Goal: Task Accomplishment & Management: Use online tool/utility

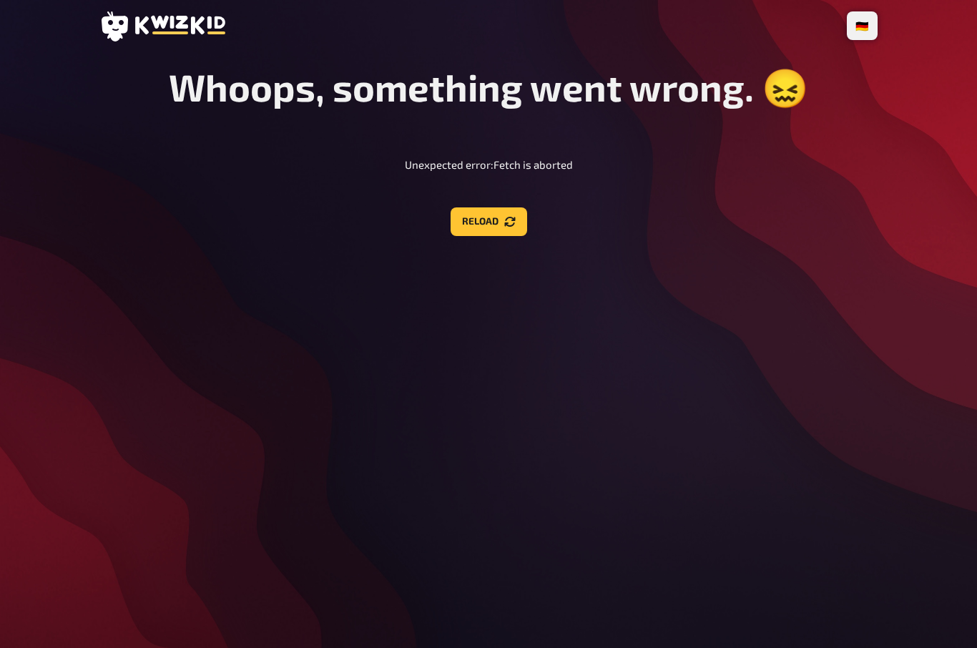
click at [506, 207] on button "Reload" at bounding box center [489, 221] width 77 height 29
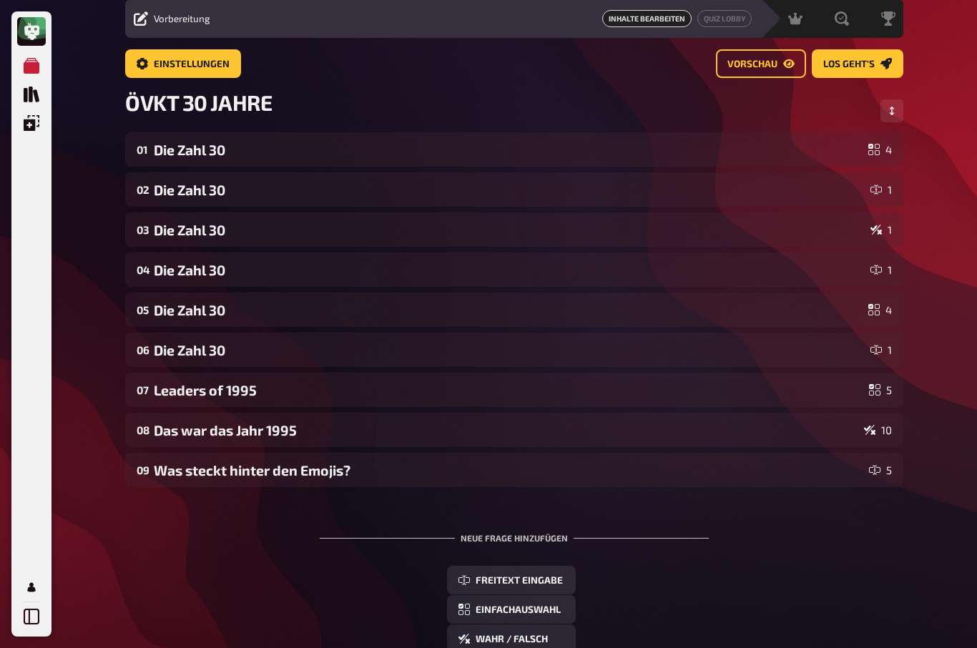
click at [856, 64] on span "Los geht's" at bounding box center [849, 64] width 52 height 10
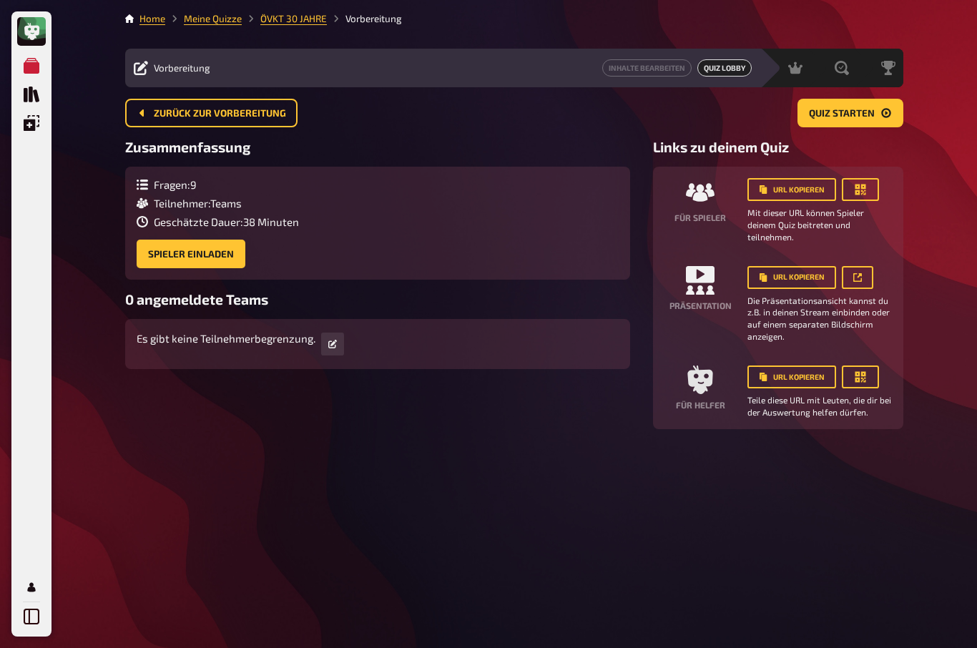
click at [822, 178] on button "URL kopieren" at bounding box center [792, 189] width 89 height 23
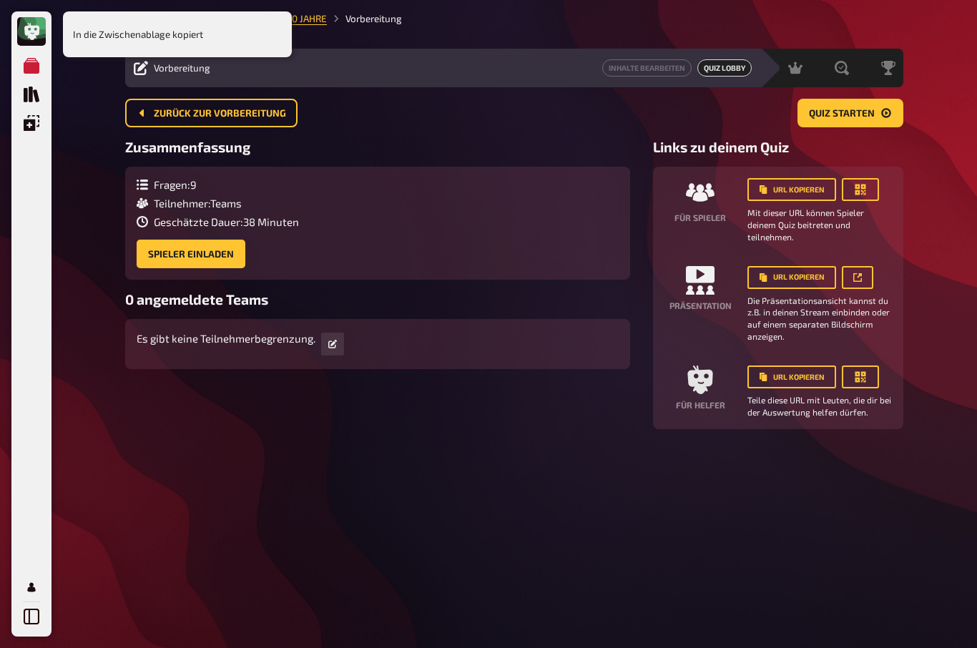
click at [733, 483] on div "Home Meine Quizze ÖVKT 30 JAHRE Vorbereitung Vorbereitung Inhalte Bearbeiten Qu…" at bounding box center [514, 324] width 801 height 648
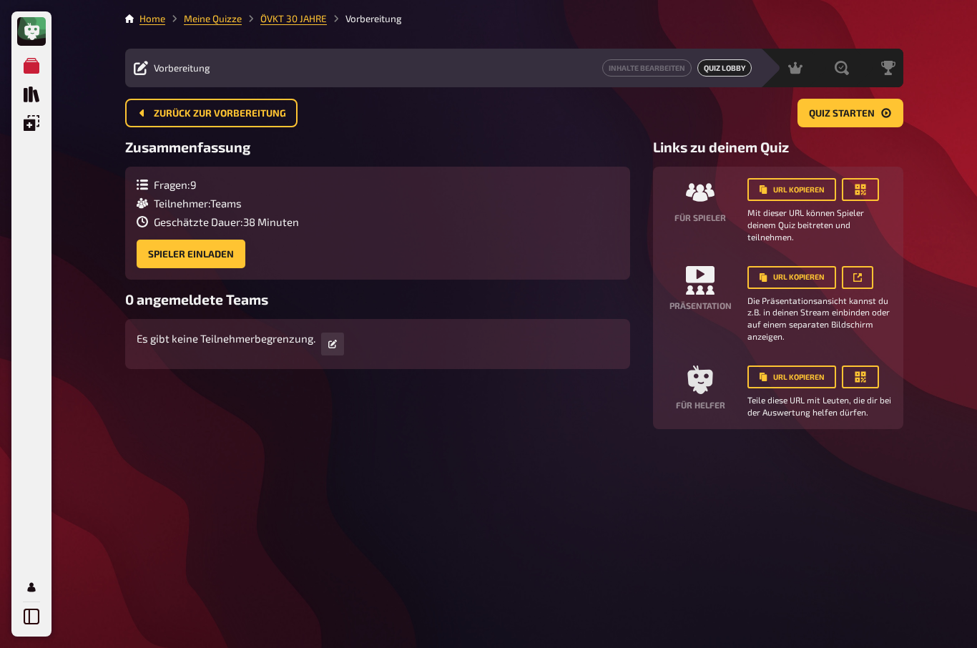
click at [162, 240] on button "Spieler einladen" at bounding box center [191, 254] width 109 height 29
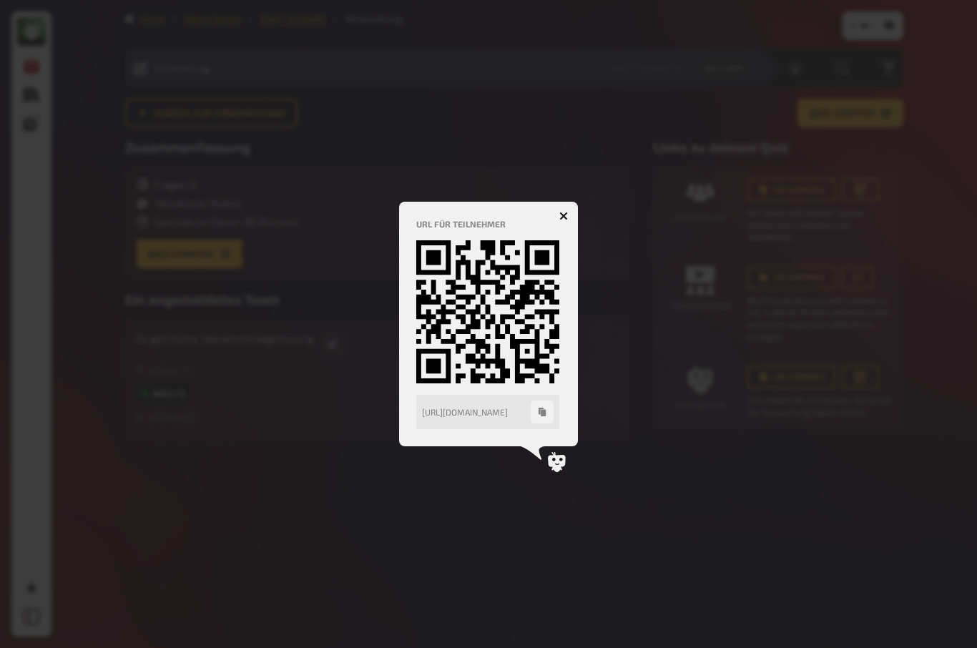
click at [571, 213] on button "button" at bounding box center [563, 216] width 23 height 23
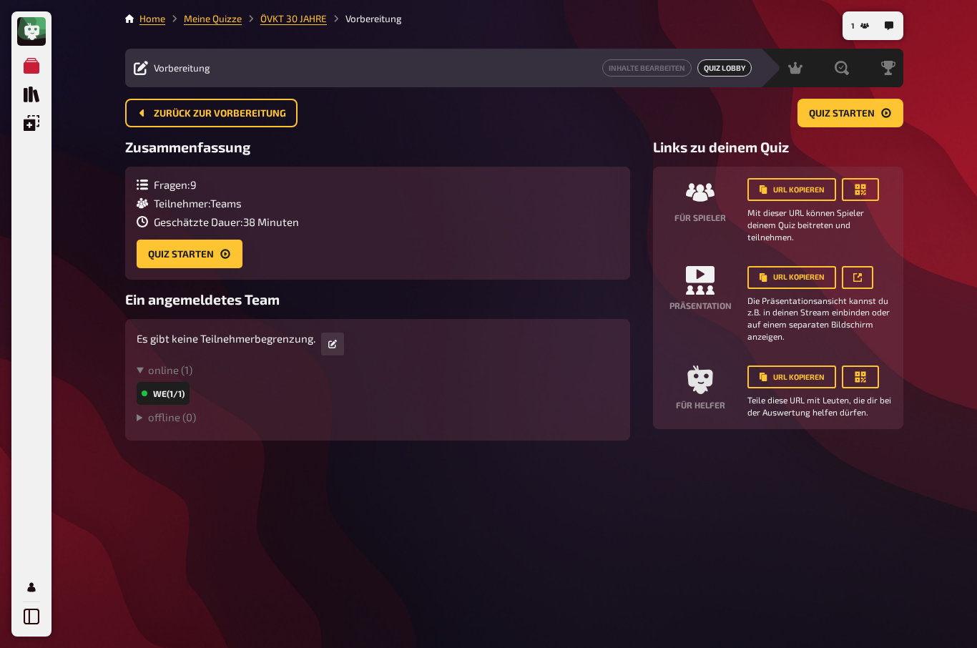
click at [865, 109] on span "Quiz starten" at bounding box center [842, 114] width 66 height 10
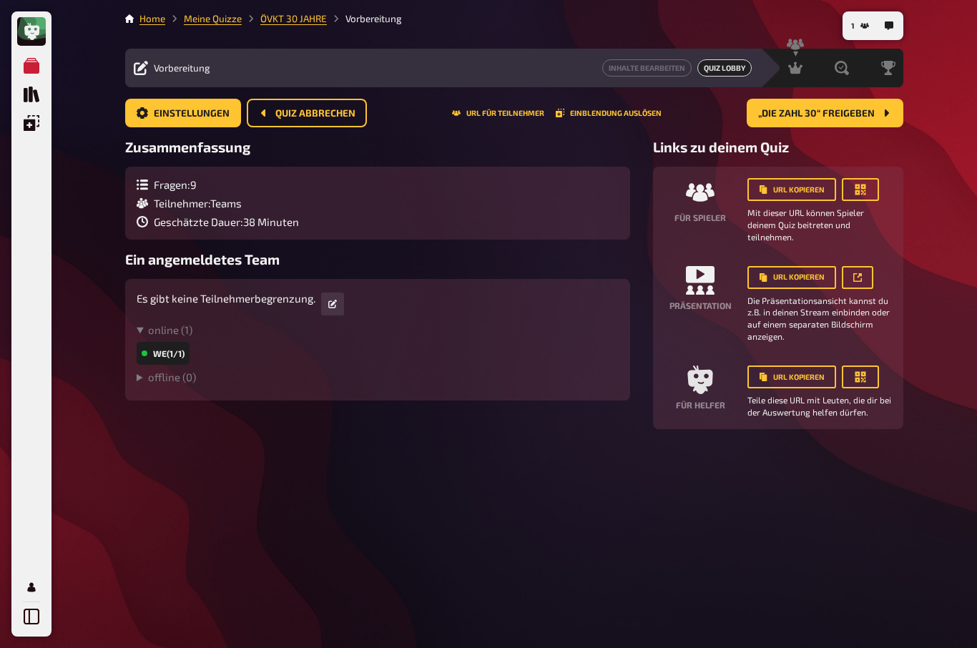
scroll to position [49, 0]
click at [807, 266] on button "URL kopieren" at bounding box center [792, 277] width 89 height 23
click at [866, 266] on link at bounding box center [857, 277] width 31 height 23
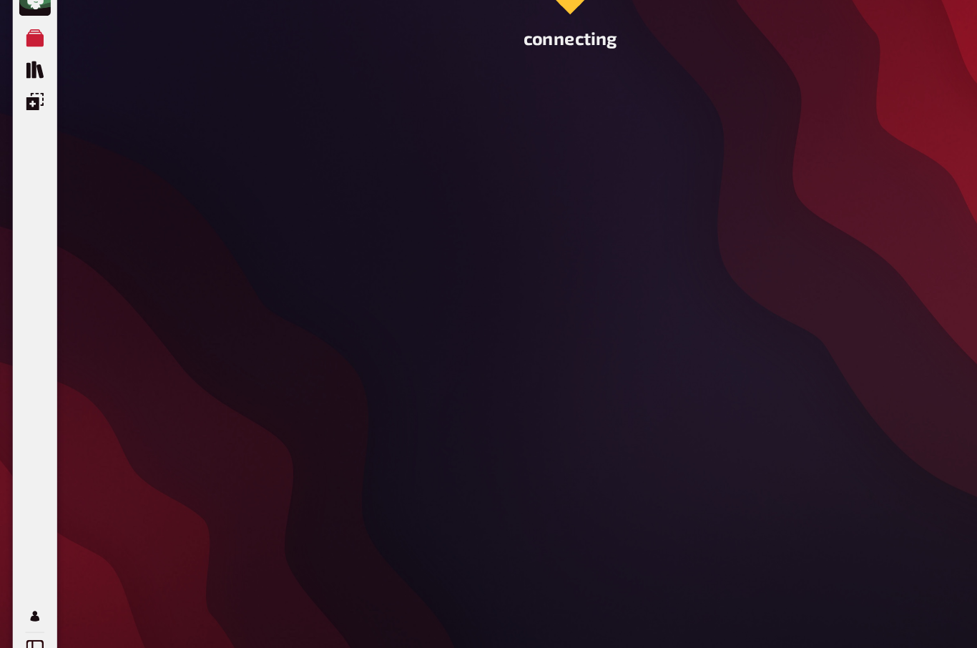
scroll to position [31, 0]
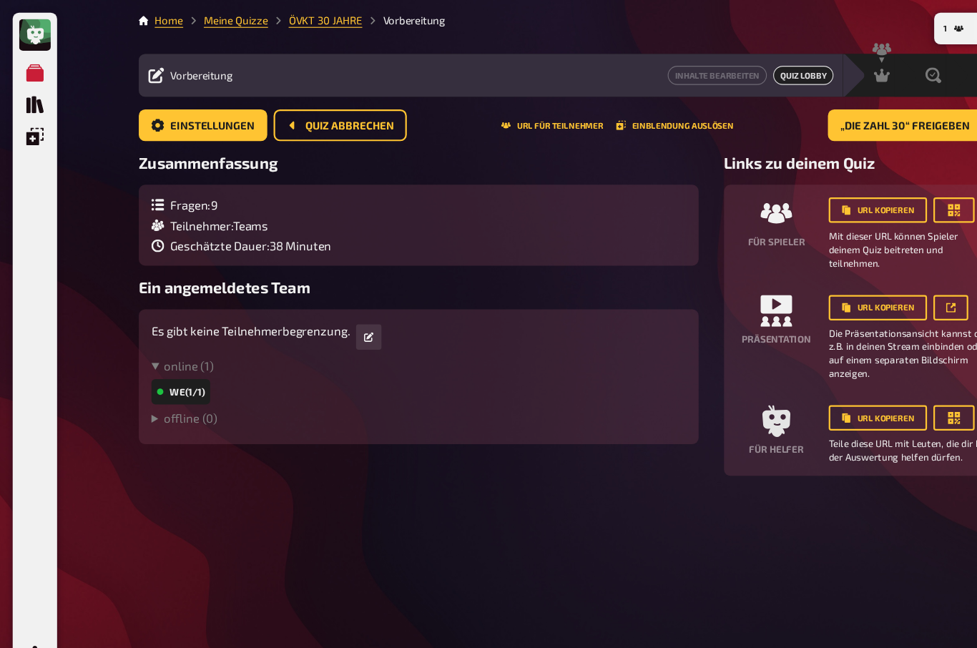
click at [693, 488] on div "1 Home Meine Quizze ÖVKT 30 JAHRE Vorbereitung Vorbereitung Inhalte Bearbeiten …" at bounding box center [514, 324] width 801 height 648
click at [842, 109] on span "„Die Zahl 30“ freigeben" at bounding box center [816, 114] width 117 height 10
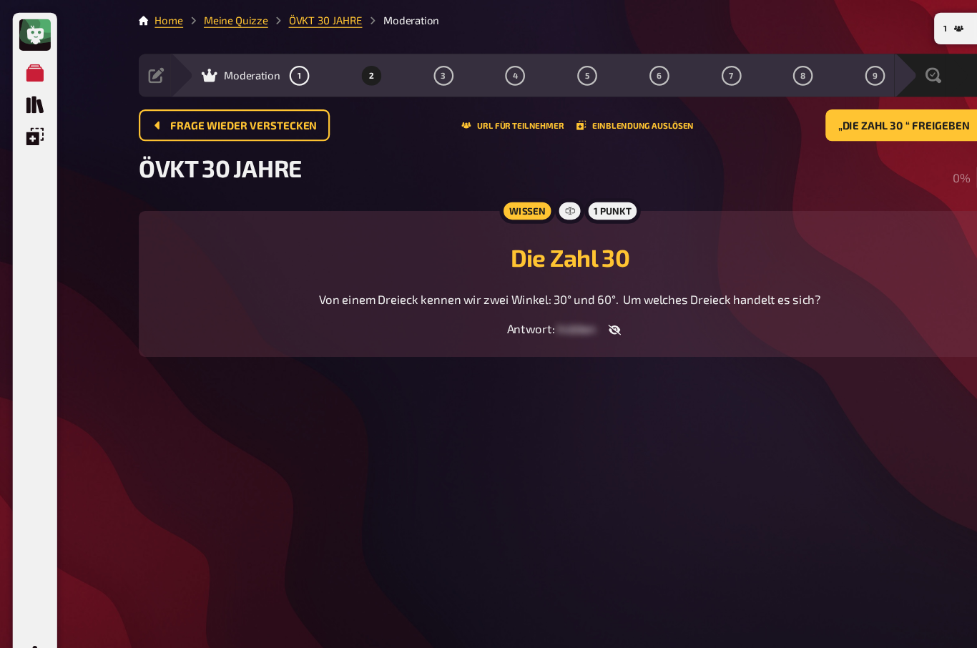
click at [176, 109] on span "Frage wieder verstecken" at bounding box center [220, 114] width 132 height 10
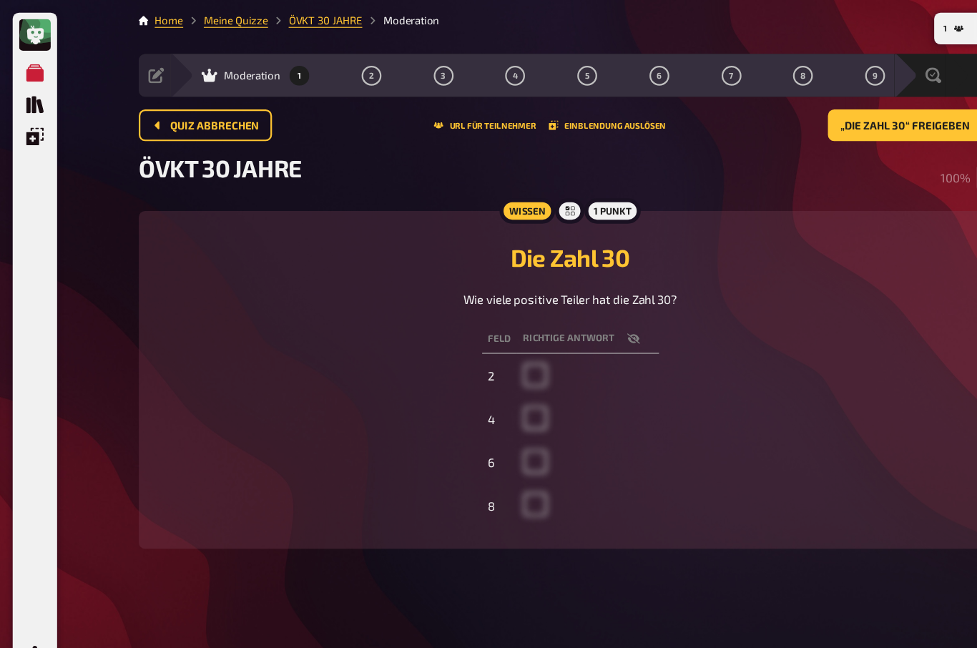
click at [172, 99] on button "Quiz abbrechen" at bounding box center [185, 113] width 120 height 29
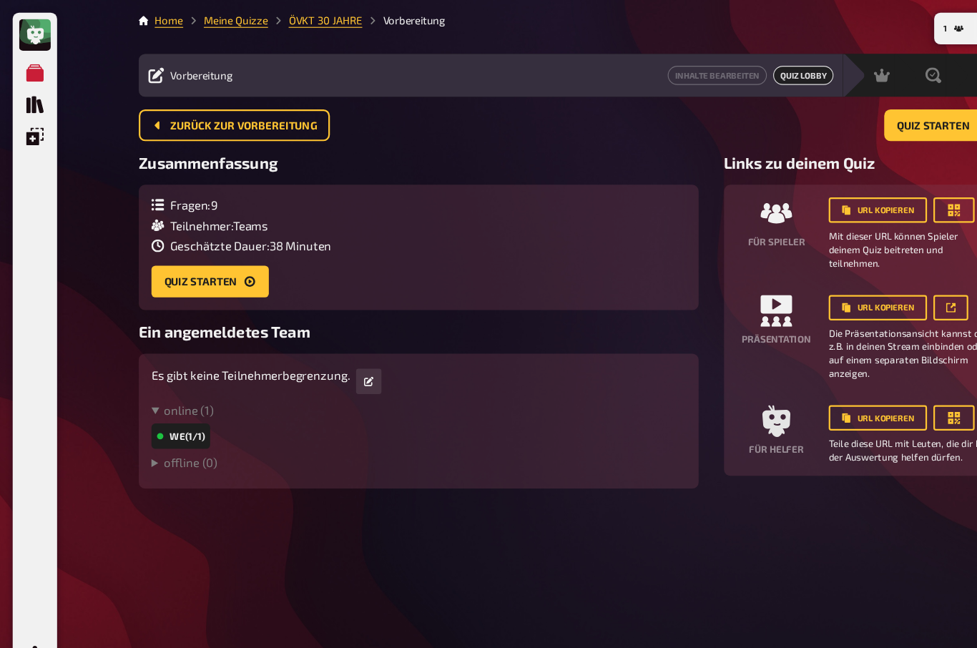
click at [820, 109] on span "Quiz starten" at bounding box center [842, 114] width 66 height 10
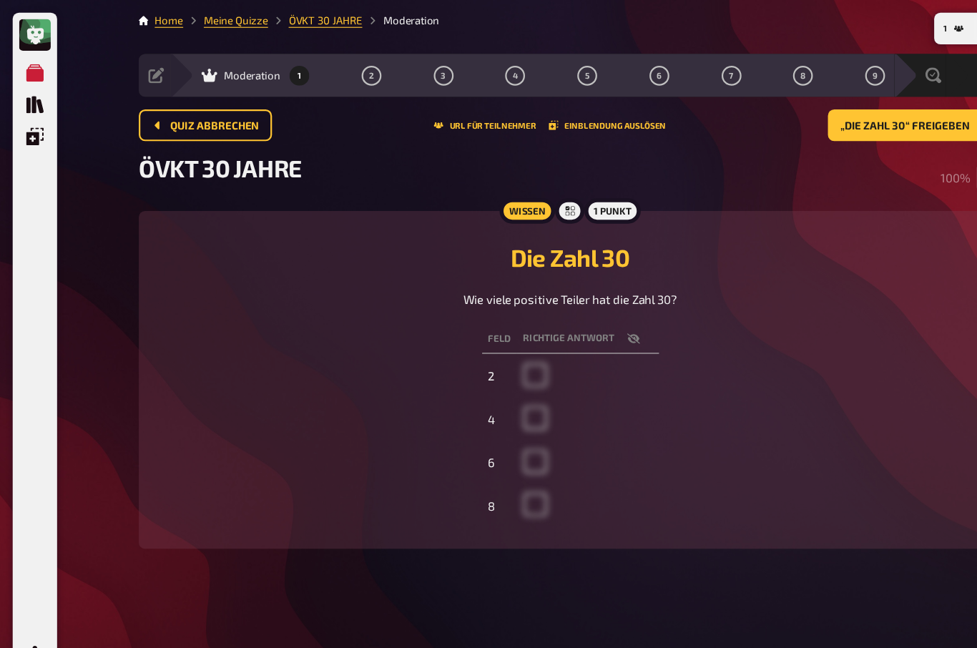
click at [787, 99] on button "„Die Zahl 30“ freigeben" at bounding box center [825, 113] width 157 height 29
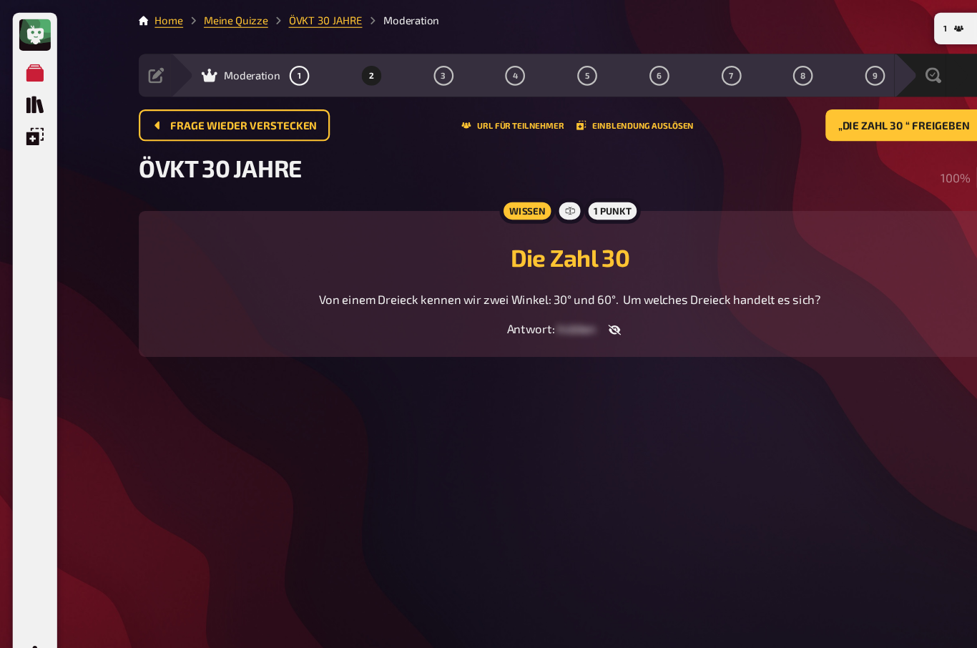
click at [773, 109] on span "„Die Zahl 30 “ freigeben" at bounding box center [815, 114] width 119 height 10
click at [773, 109] on span "„Die Zahl 30“ freigeben" at bounding box center [816, 114] width 117 height 10
click at [793, 99] on button "„Die Zahl 30“ freigeben" at bounding box center [825, 113] width 157 height 29
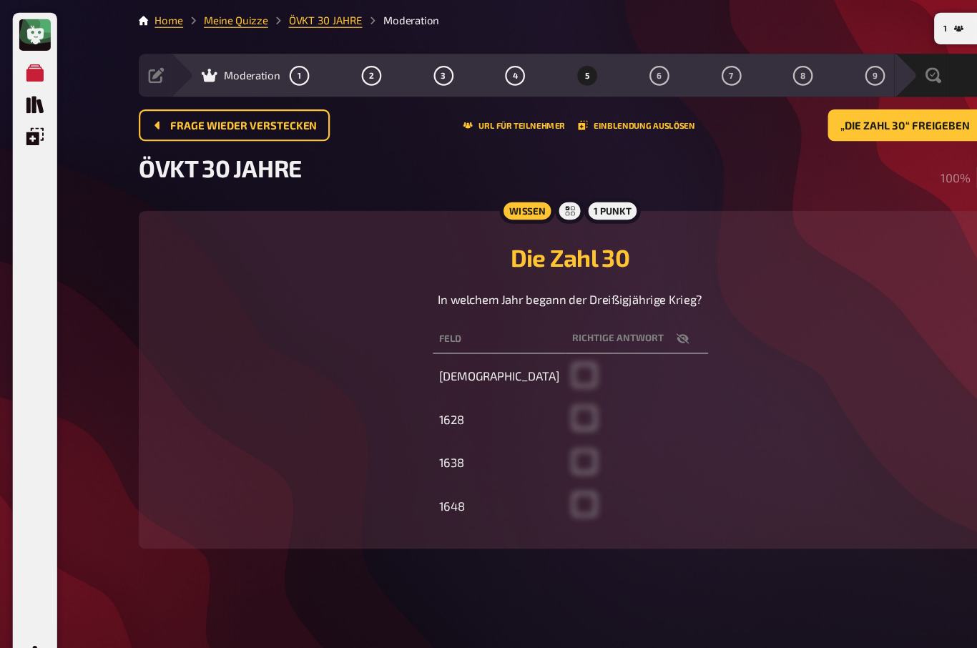
click at [775, 109] on span "„Die Zahl 30“ freigeben" at bounding box center [816, 114] width 117 height 10
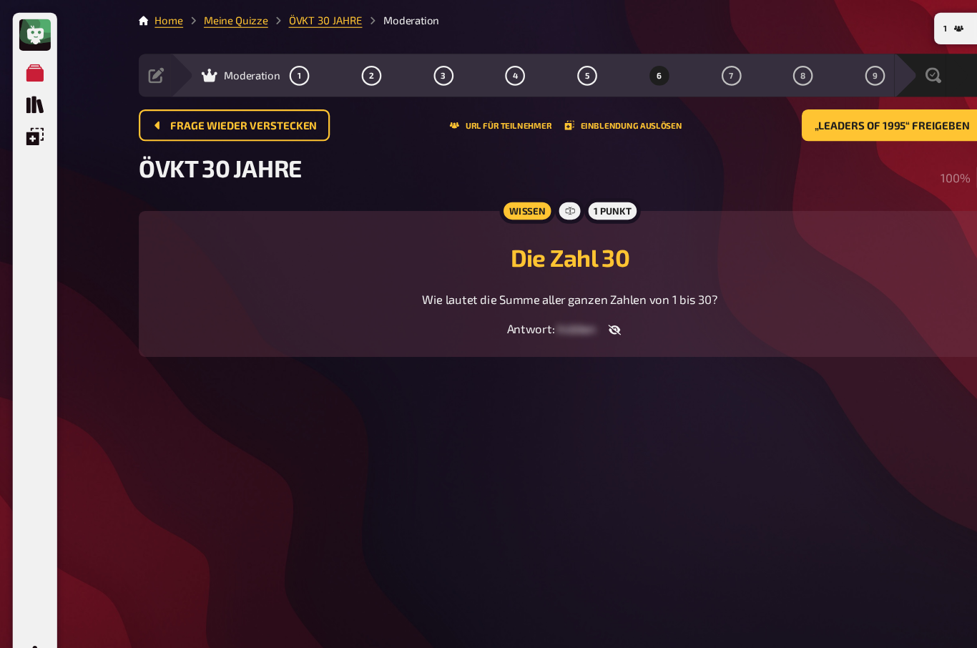
click at [748, 109] on span "„Leaders of 1995“ freigeben" at bounding box center [805, 114] width 140 height 10
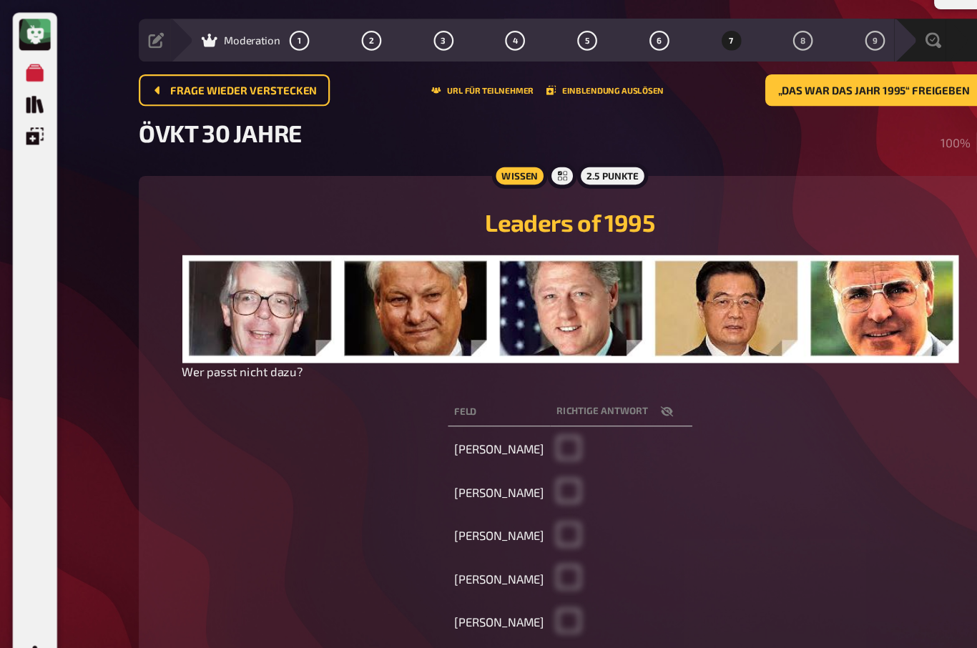
click at [722, 88] on button "„Das war das Jahr 1995“ freigeben" at bounding box center [796, 81] width 213 height 29
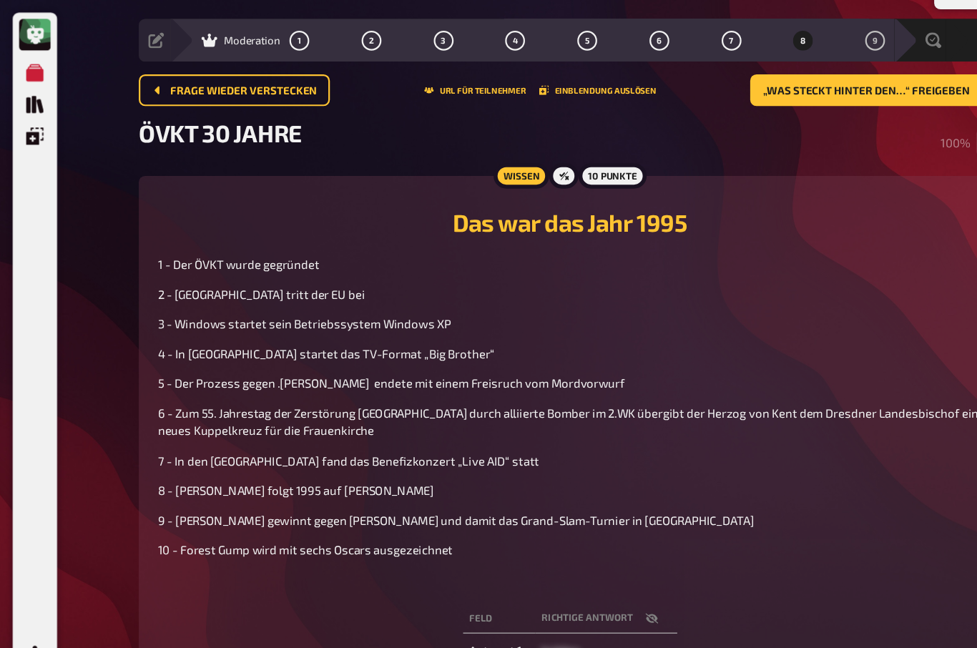
click at [745, 89] on button "„Was steckt hinter den…“ freigeben" at bounding box center [790, 81] width 227 height 29
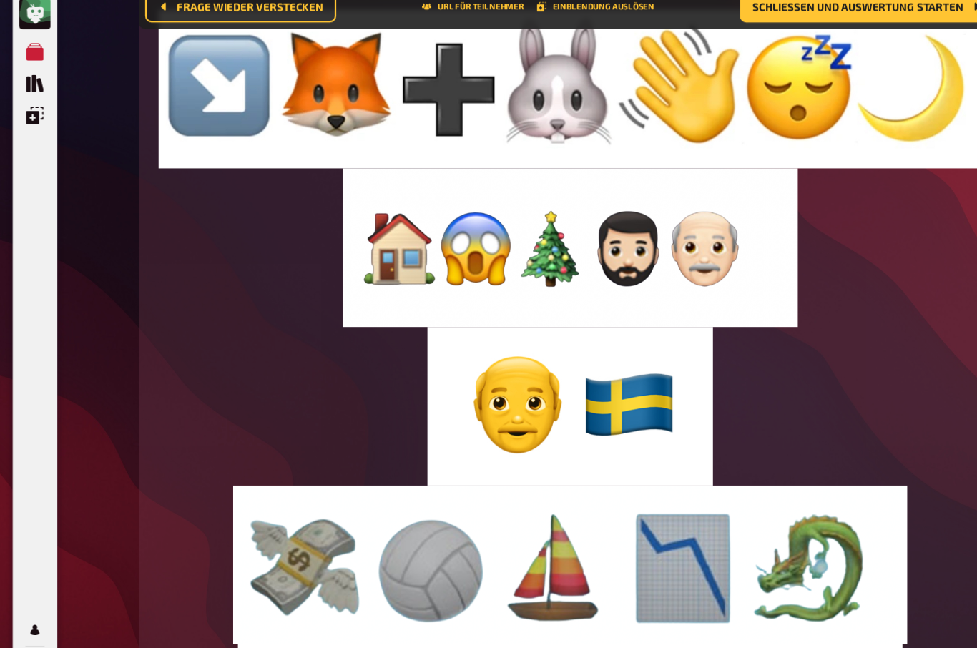
scroll to position [273, 0]
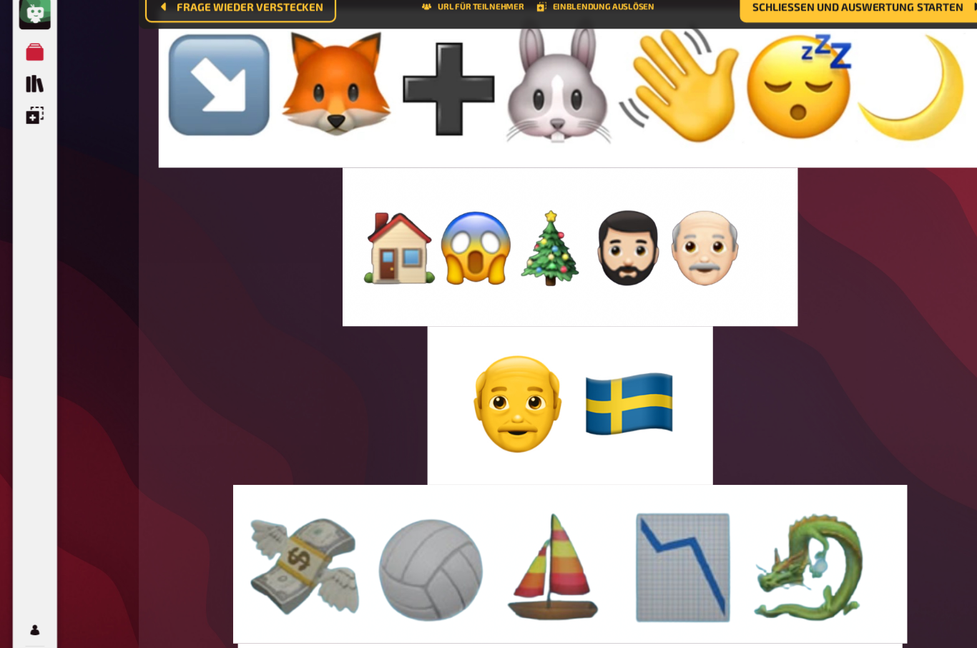
click at [705, 21] on span "Schließen und Auswertung starten" at bounding box center [774, 26] width 190 height 10
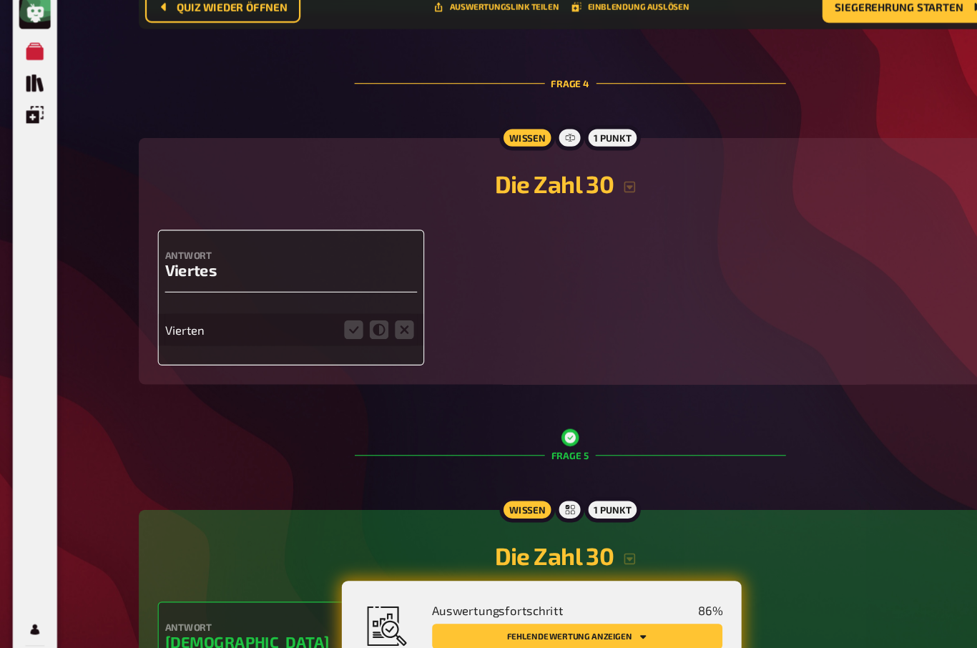
scroll to position [1210, 0]
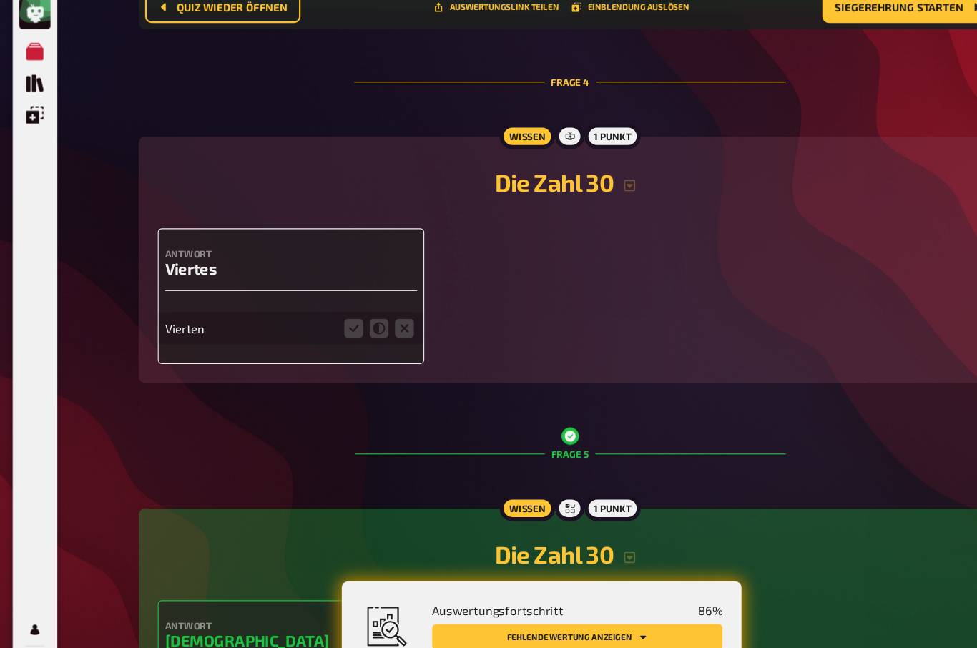
click at [308, 316] on fieldset at bounding box center [342, 315] width 69 height 23
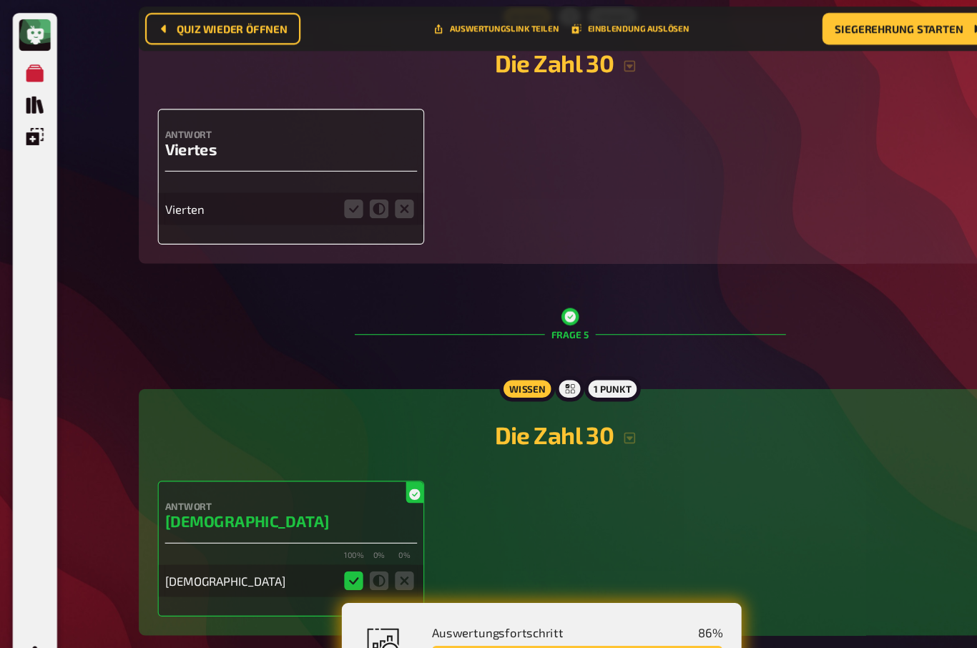
scroll to position [1337, 0]
click at [323, 197] on icon at bounding box center [318, 188] width 17 height 17
click at [0, 0] on input "radio" at bounding box center [0, 0] width 0 height 0
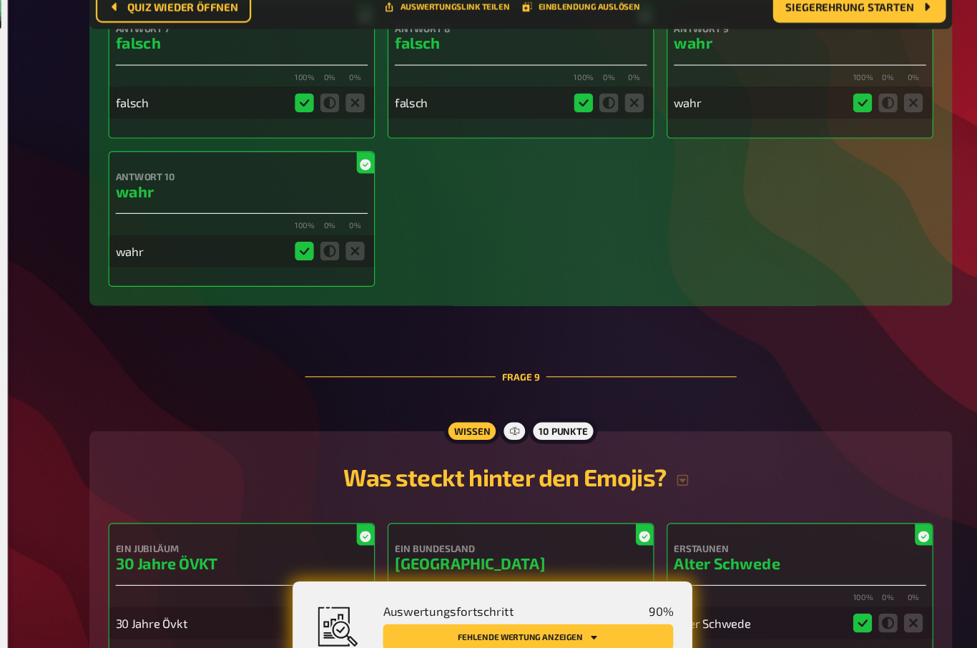
scroll to position [3034, 0]
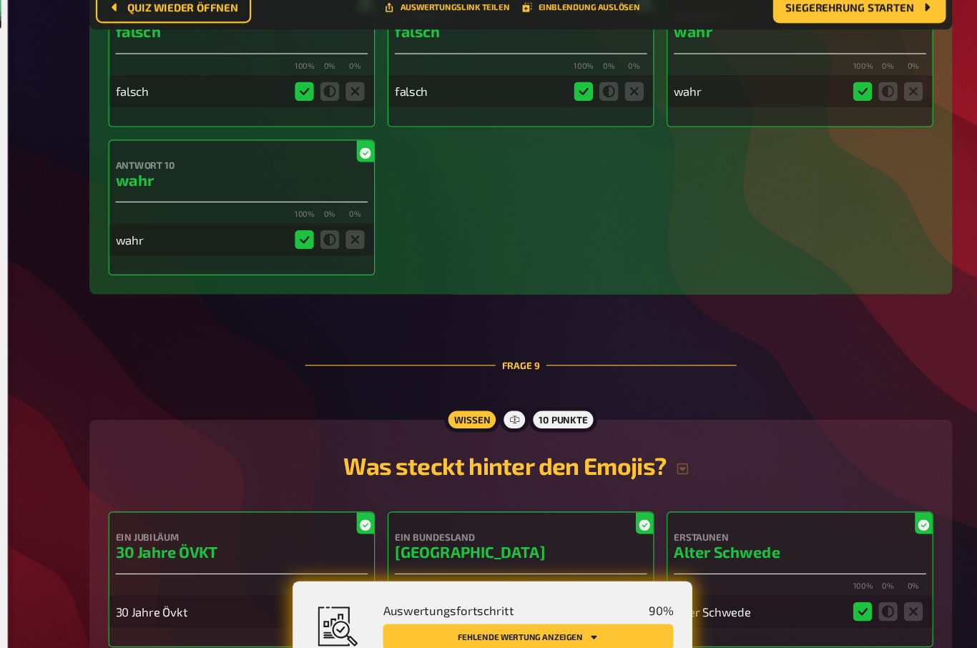
click at [441, 582] on button "Fehlende Wertung anzeigen" at bounding box center [521, 593] width 262 height 23
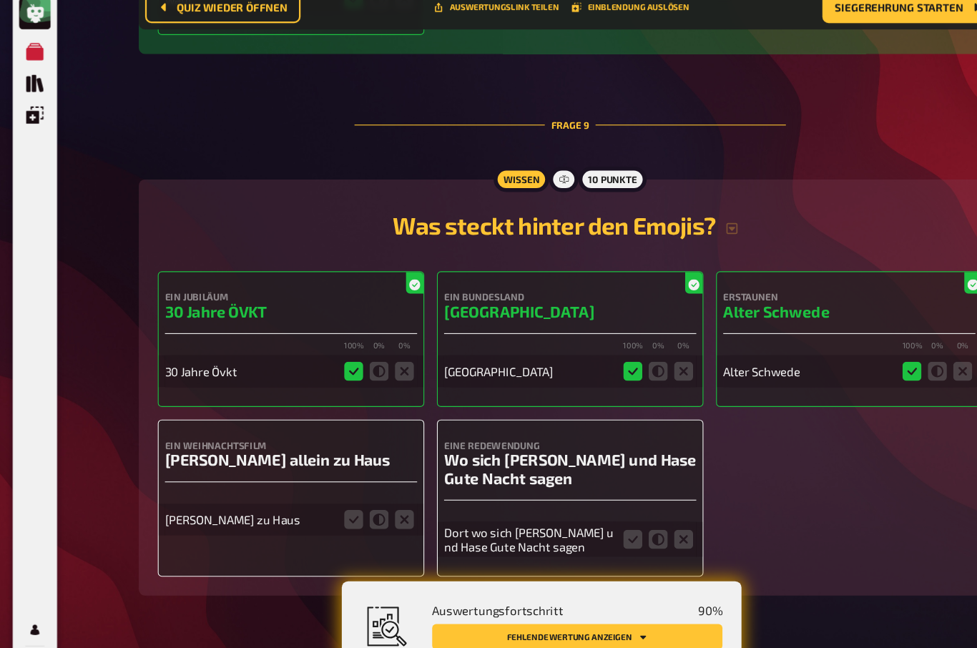
scroll to position [3285, 0]
click at [318, 479] on icon at bounding box center [318, 487] width 17 height 17
click at [0, 0] on input "radio" at bounding box center [0, 0] width 0 height 0
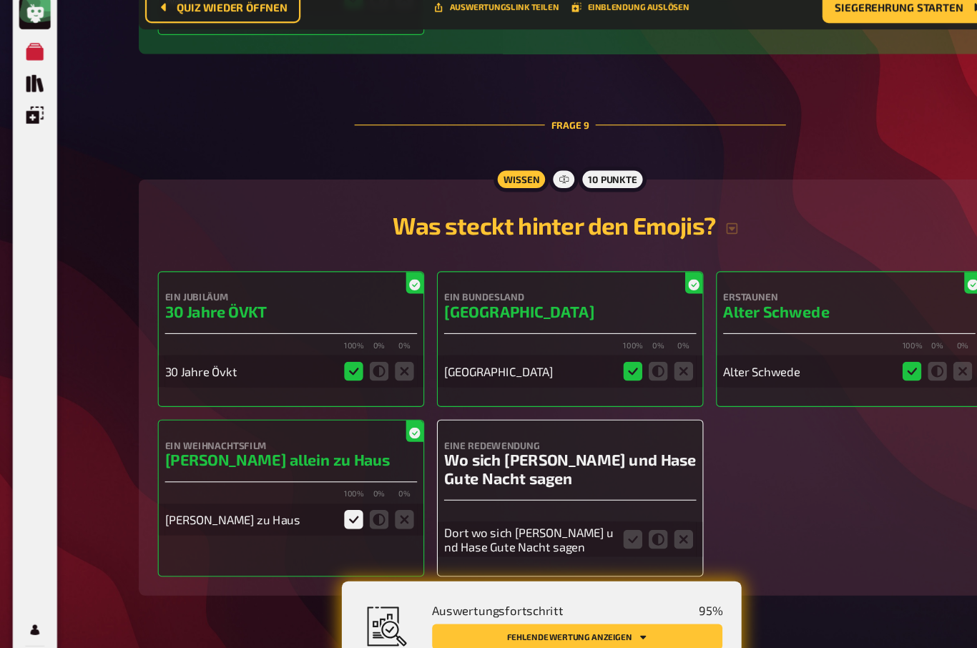
click at [577, 497] on icon at bounding box center [570, 505] width 17 height 17
click at [0, 0] on input "radio" at bounding box center [0, 0] width 0 height 0
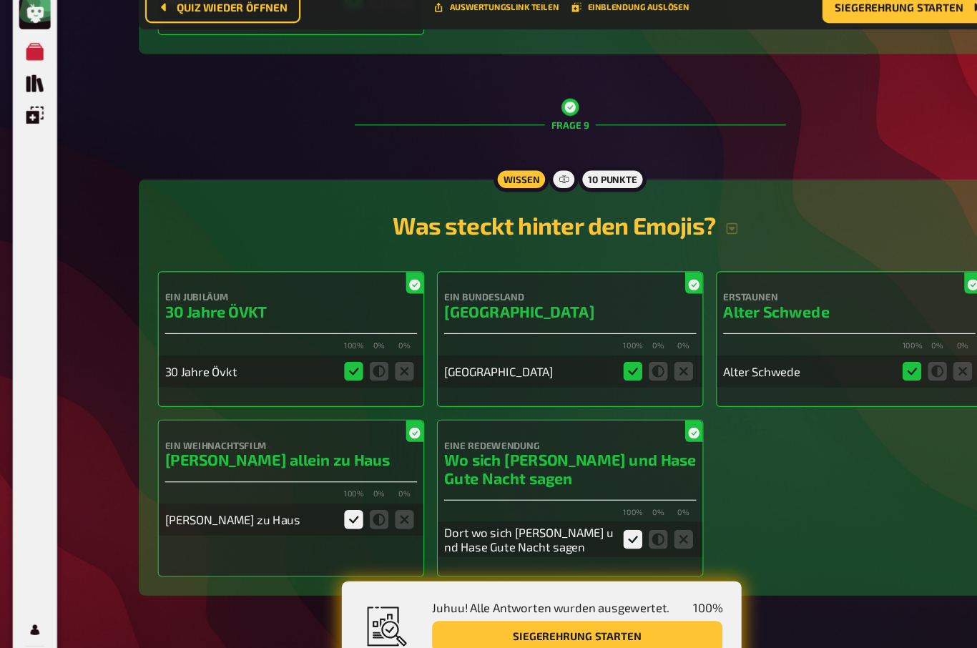
click at [491, 582] on button "Siegerehrung starten" at bounding box center [521, 593] width 262 height 29
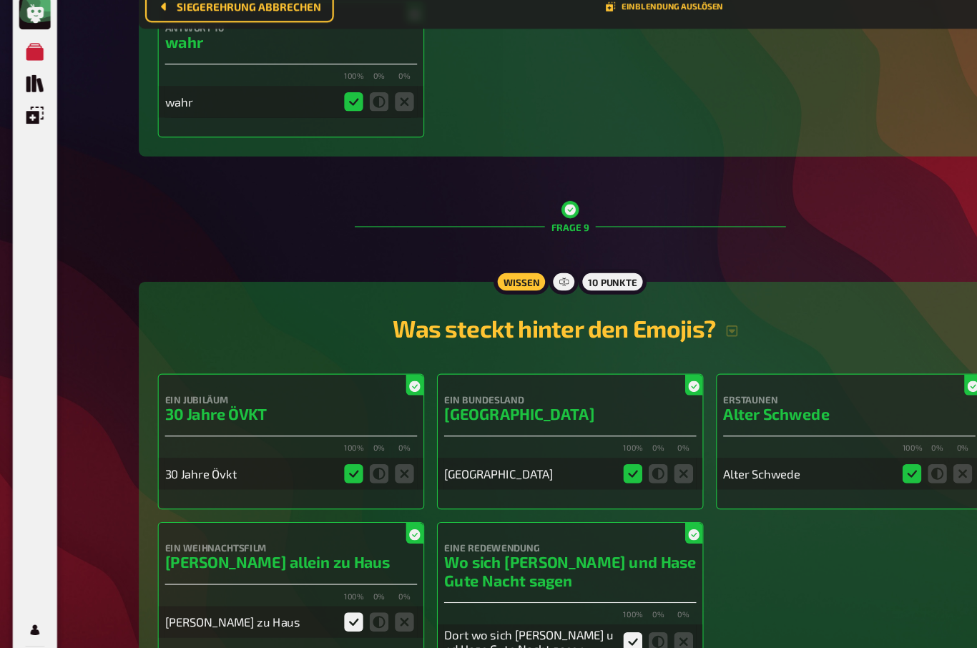
scroll to position [49, 0]
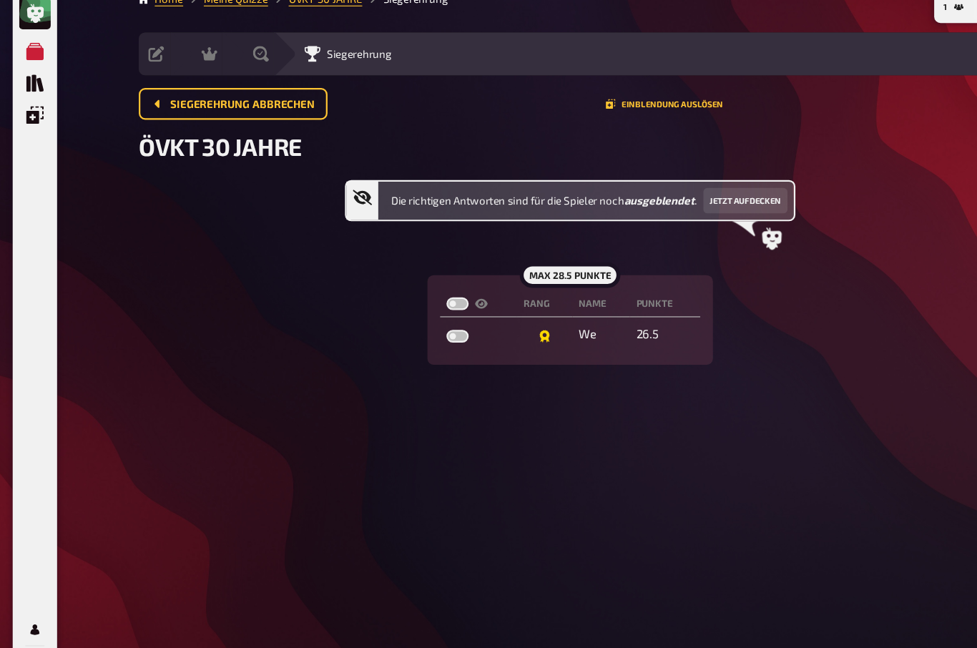
click at [661, 189] on button "Jetzt aufdecken" at bounding box center [673, 200] width 76 height 23
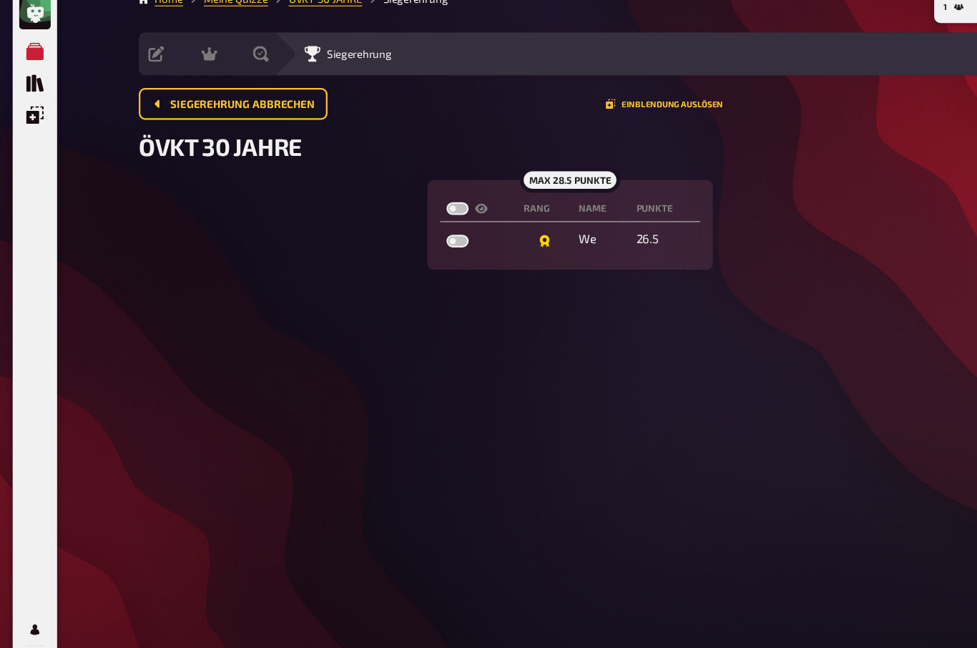
click at [413, 202] on label at bounding box center [413, 207] width 20 height 11
click at [403, 201] on input "checkbox" at bounding box center [402, 201] width 1 height 1
checkbox input "true"
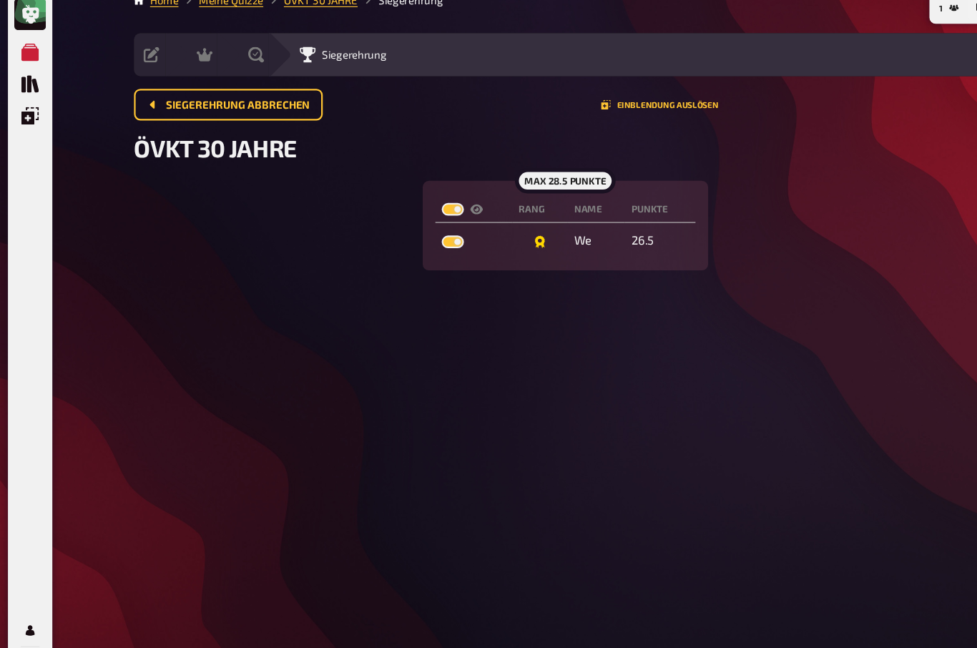
click at [412, 202] on label at bounding box center [413, 207] width 20 height 11
click at [403, 201] on input "checkbox" at bounding box center [402, 201] width 1 height 1
checkbox input "false"
click at [415, 202] on label at bounding box center [413, 207] width 20 height 11
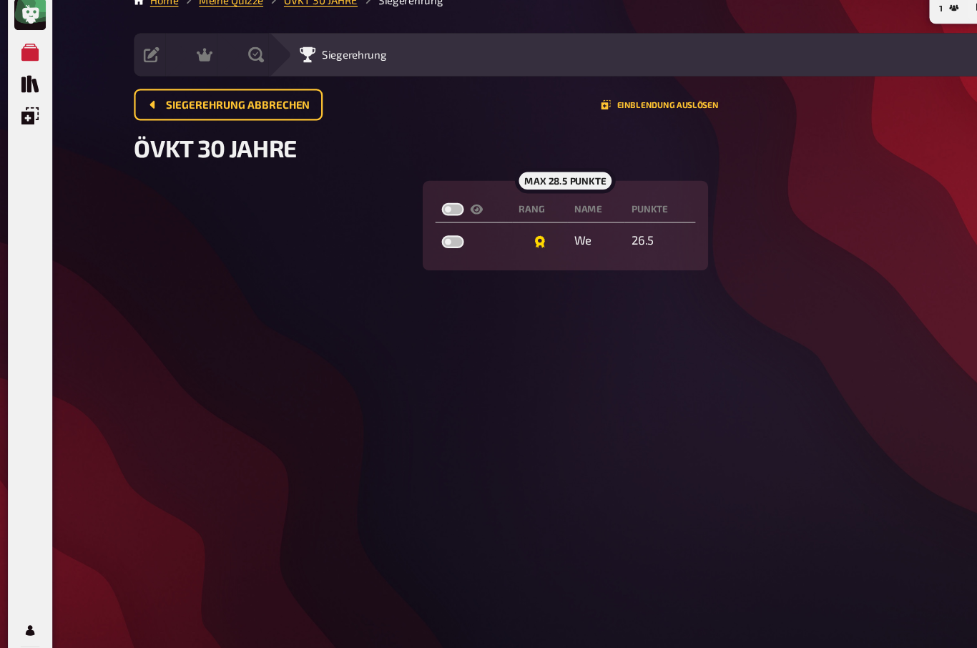
click at [403, 201] on input "checkbox" at bounding box center [402, 201] width 1 height 1
checkbox input "true"
click at [617, 109] on button "Einblendung auslösen" at bounding box center [600, 113] width 106 height 9
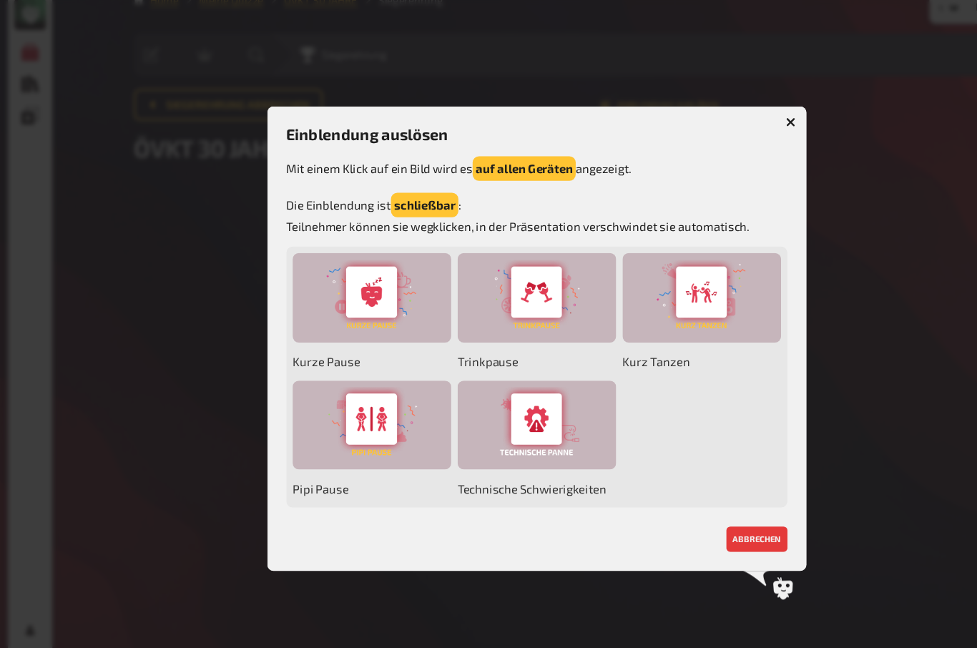
click at [489, 268] on div at bounding box center [488, 287] width 143 height 81
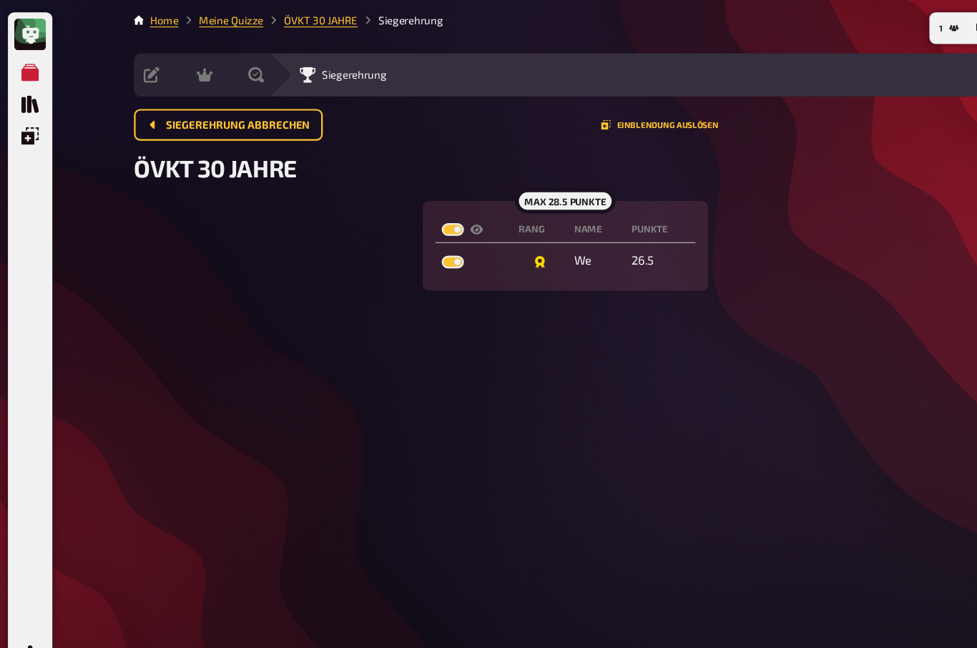
scroll to position [0, 0]
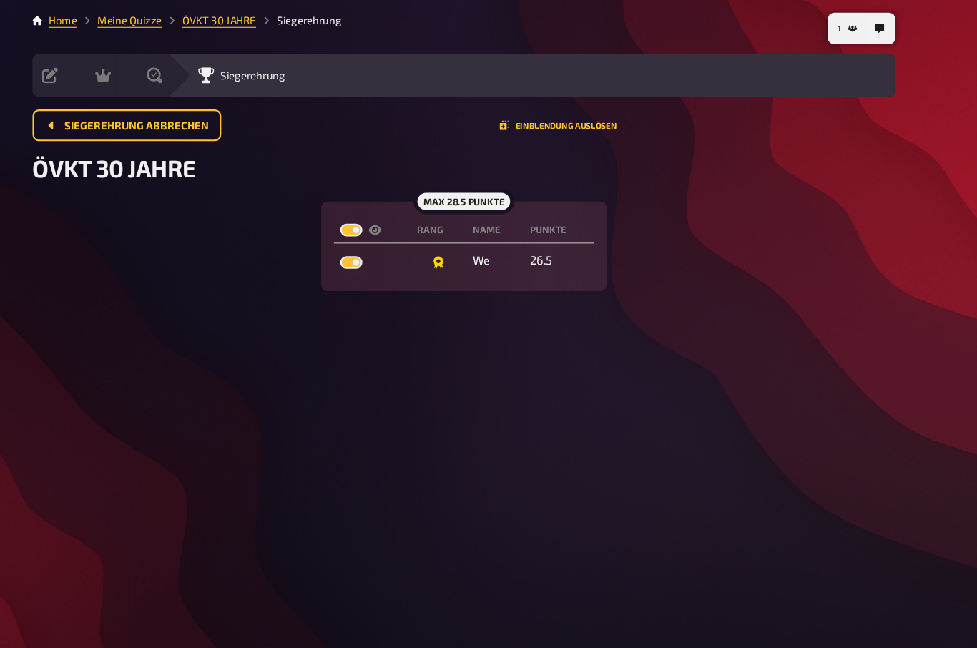
click at [846, 28] on button "1" at bounding box center [860, 25] width 29 height 23
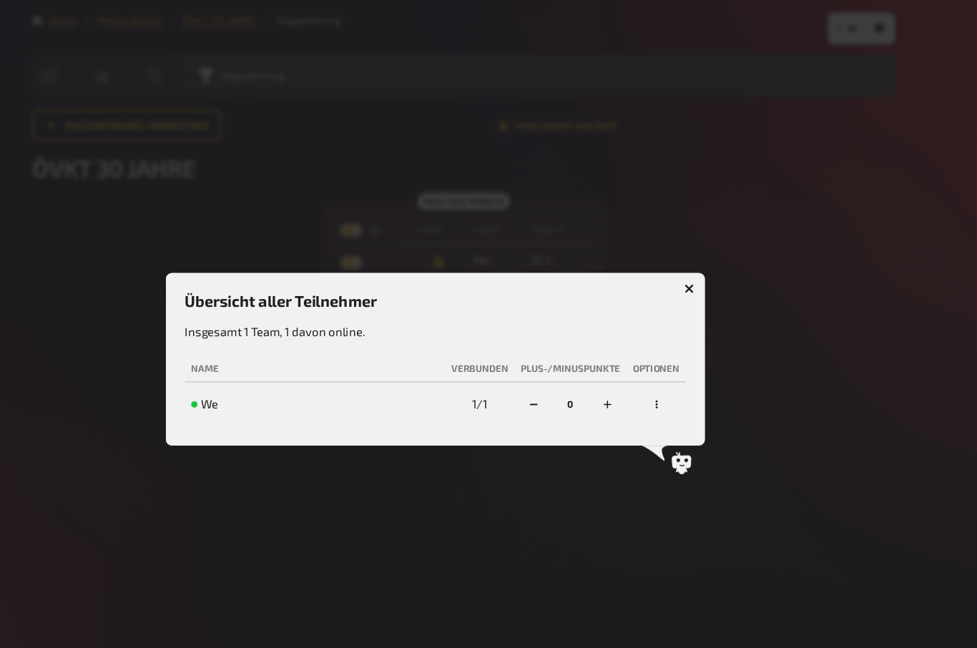
click at [661, 382] on td at bounding box center [688, 365] width 54 height 34
click at [614, 434] on div at bounding box center [488, 324] width 977 height 648
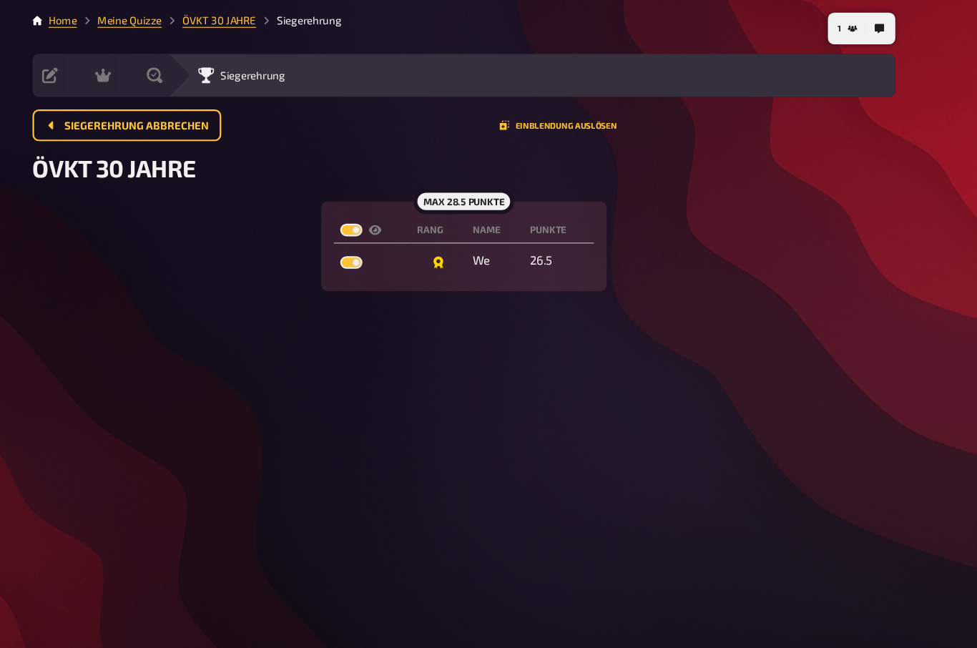
click at [139, 22] on link "Home" at bounding box center [152, 18] width 26 height 11
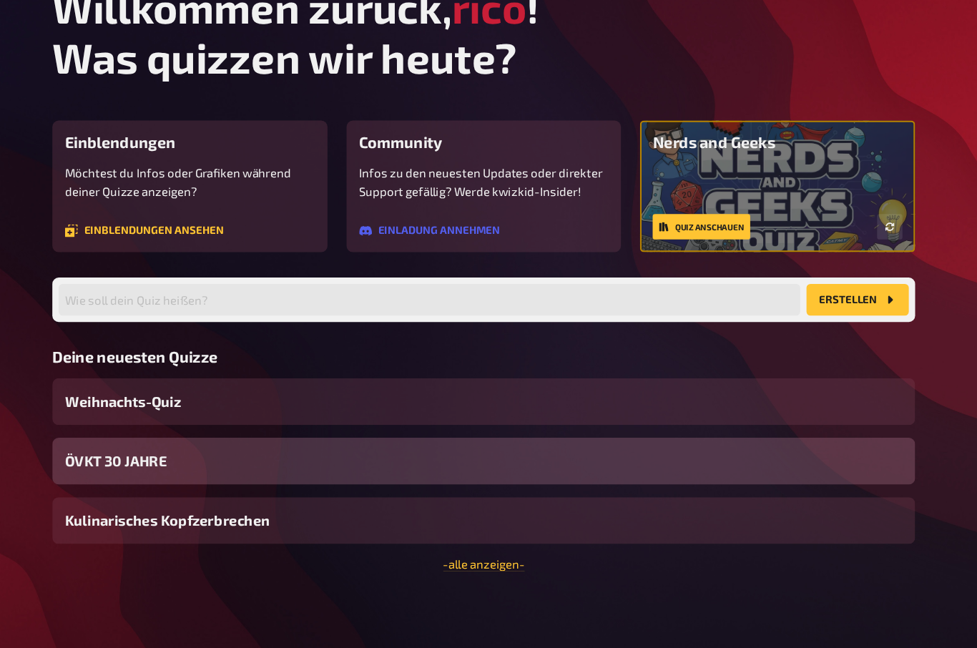
click at [553, 433] on div "ÖVKT 30 JAHRE" at bounding box center [514, 443] width 778 height 42
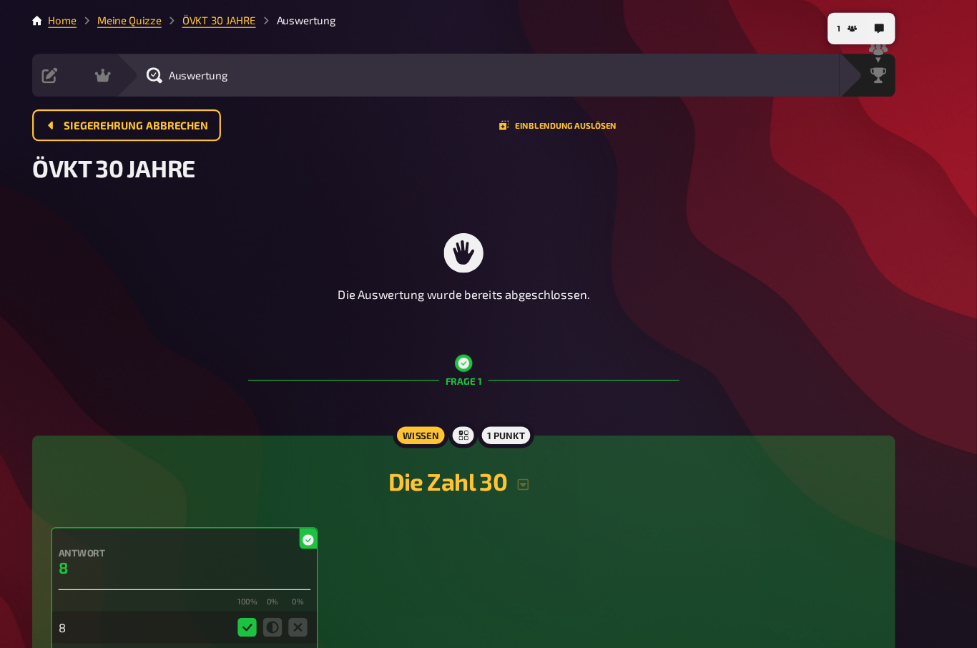
click at [547, 109] on button "Einblendung auslösen" at bounding box center [600, 113] width 106 height 9
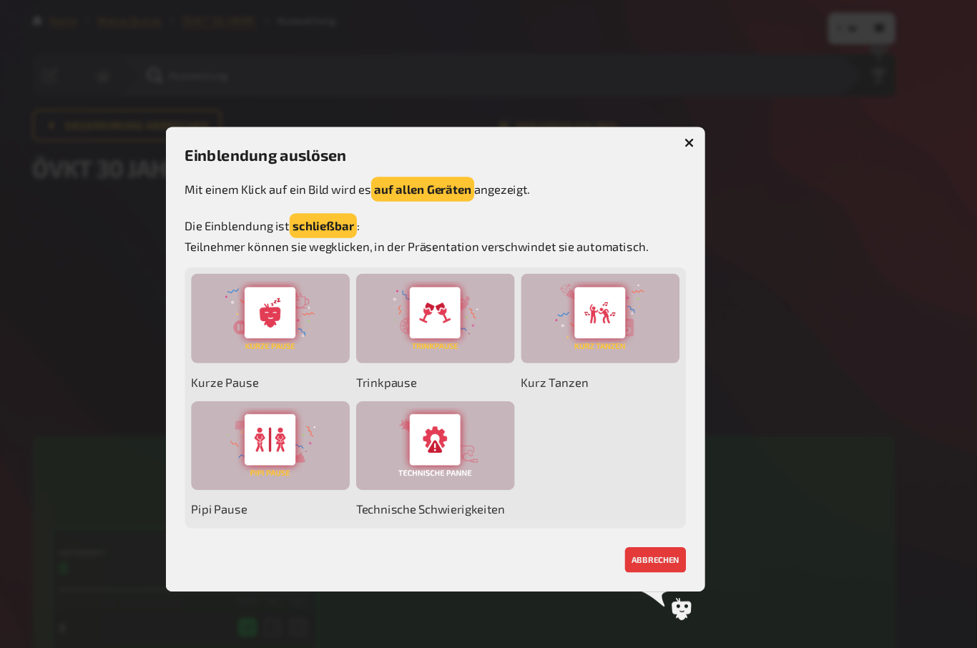
click at [660, 504] on button "abbrechen" at bounding box center [687, 505] width 55 height 23
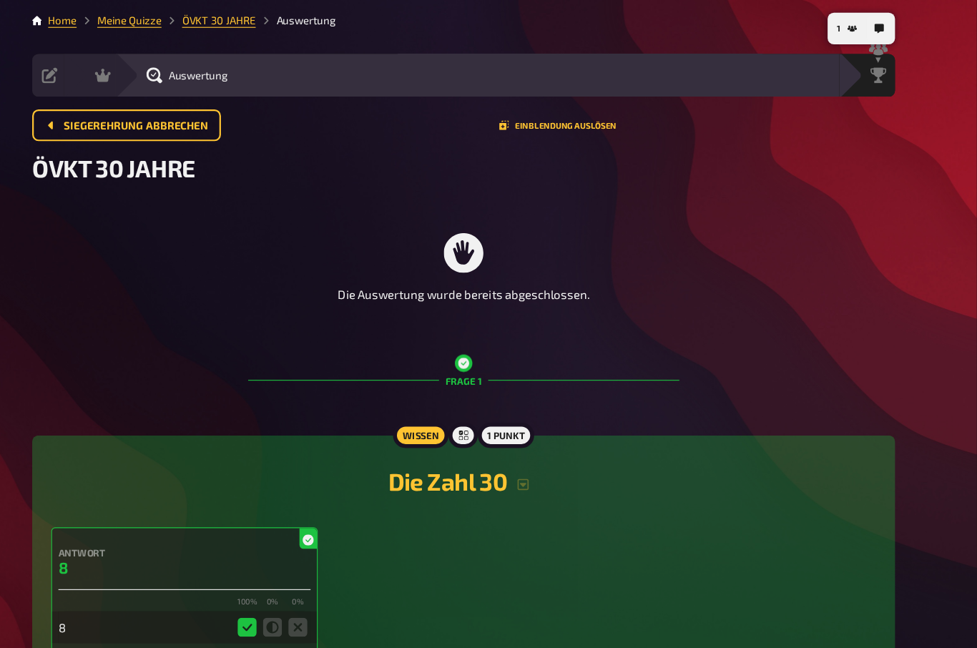
click at [534, 125] on div "Siegerehrung abbrechen Einblendung auslösen" at bounding box center [514, 113] width 778 height 29
click at [547, 112] on button "Einblendung auslösen" at bounding box center [600, 113] width 106 height 9
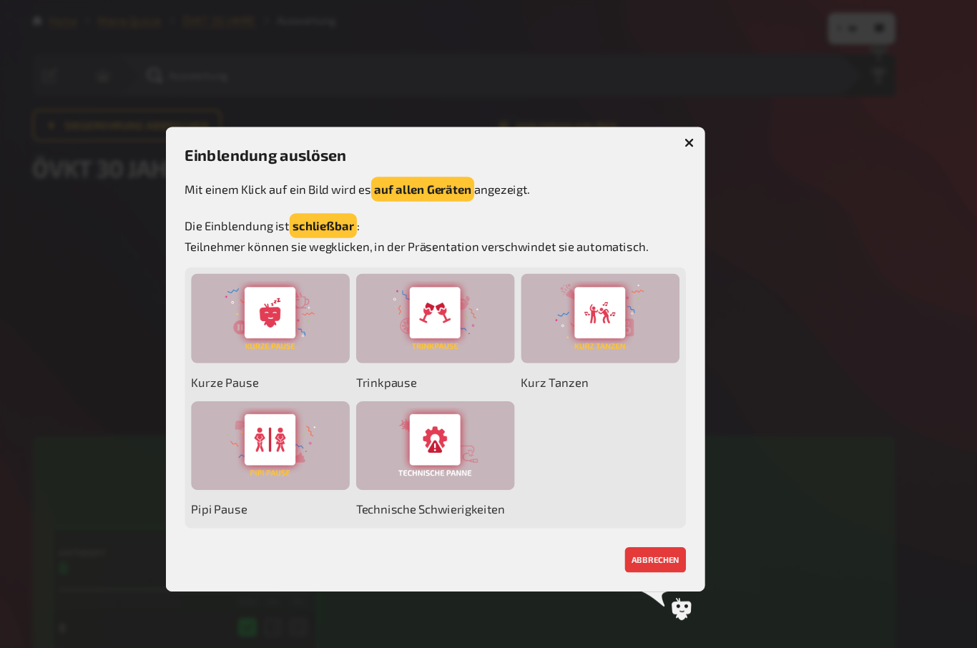
click at [357, 200] on button "schließbar" at bounding box center [387, 203] width 61 height 22
click at [357, 201] on button "dauerhaft" at bounding box center [385, 203] width 57 height 22
click at [268, 294] on div at bounding box center [339, 287] width 143 height 81
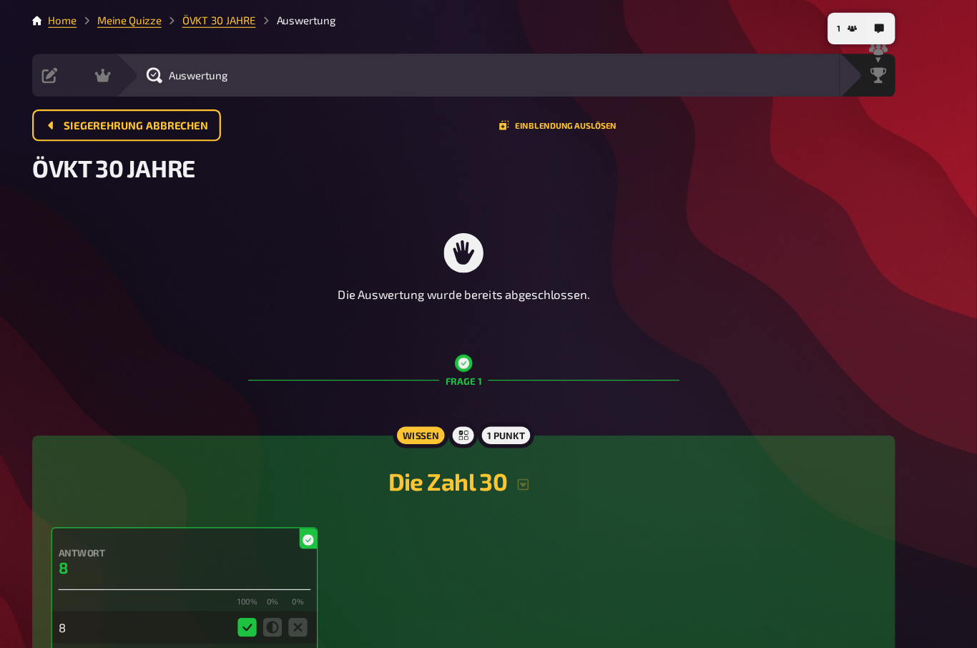
click at [154, 112] on span "Siegerehrung abbrechen" at bounding box center [219, 114] width 130 height 10
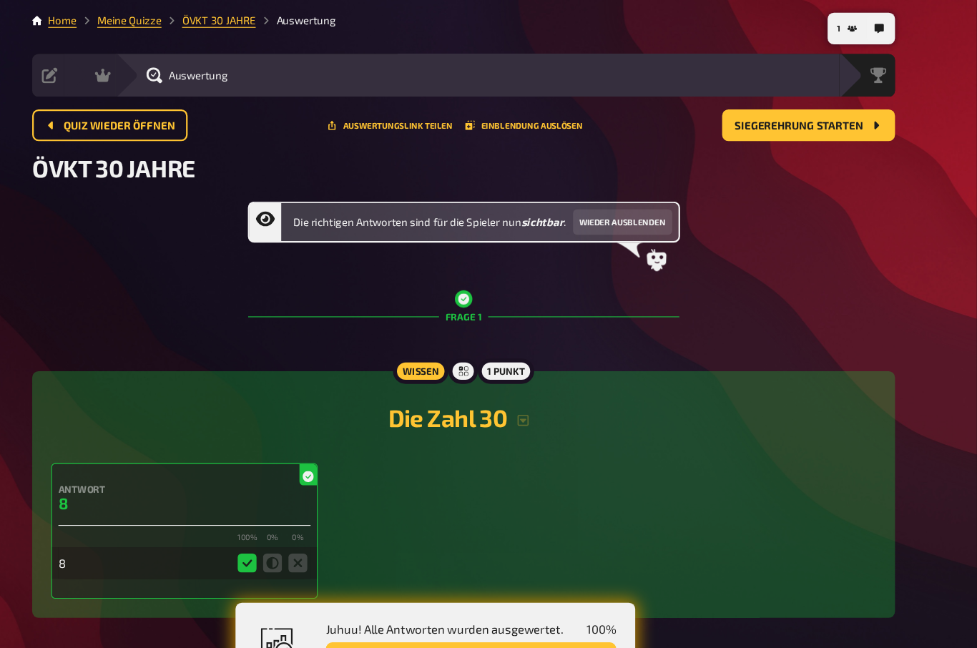
click at [260, 21] on link "ÖVKT 30 JAHRE" at bounding box center [293, 18] width 67 height 11
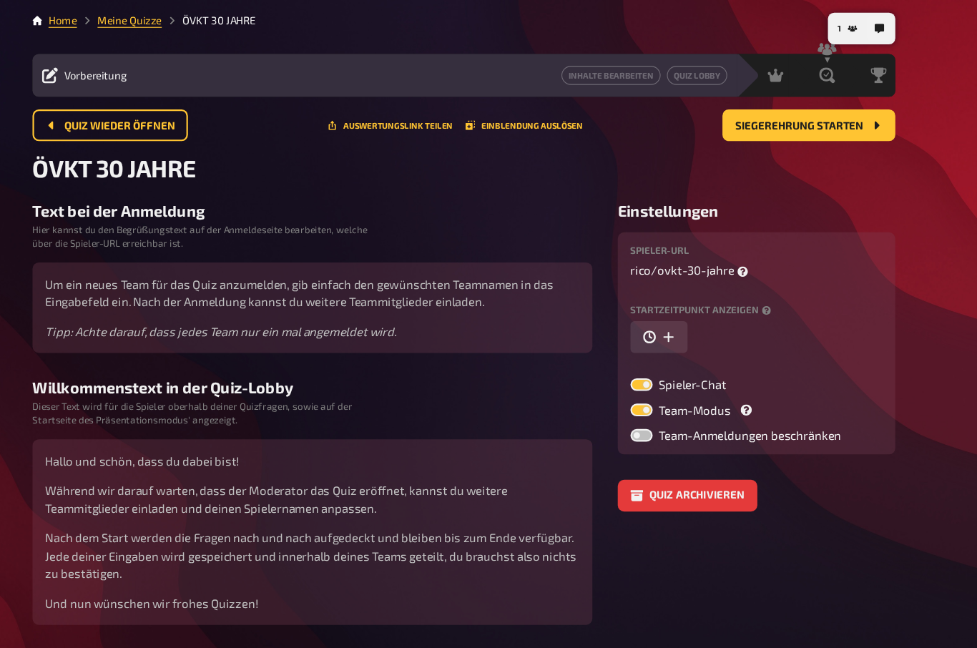
click at [764, 371] on icon at bounding box center [768, 369] width 9 height 9
click at [665, 364] on input "Team-Modus" at bounding box center [664, 363] width 1 height 1
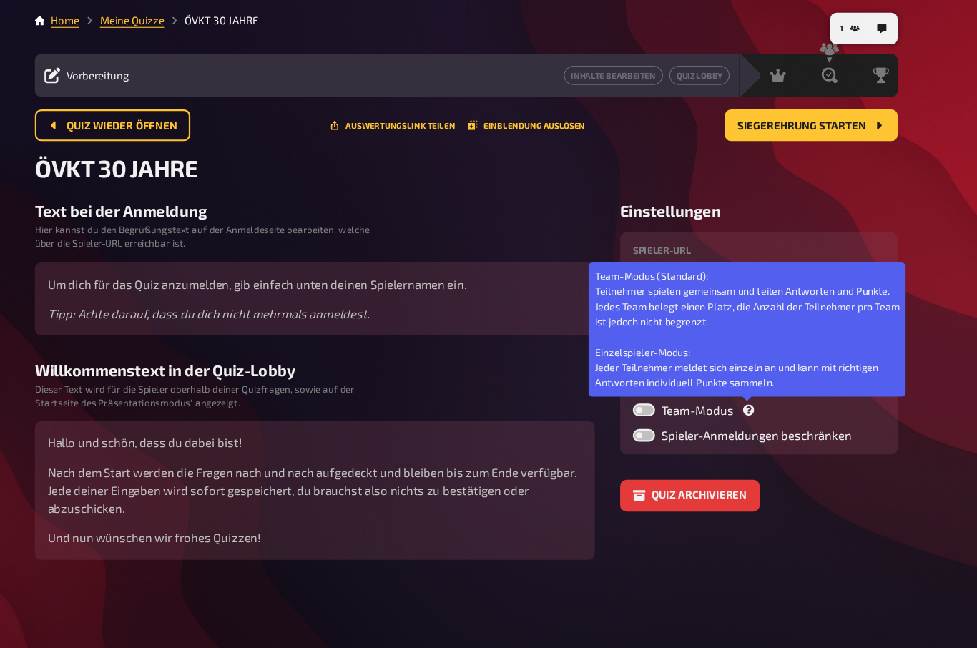
click at [665, 372] on label at bounding box center [675, 369] width 20 height 11
click at [664, 364] on input "Team-Modus Team-Modus (Standard): Teilnehmer spielen gemeinsam und teilen Antwo…" at bounding box center [664, 363] width 1 height 1
checkbox input "true"
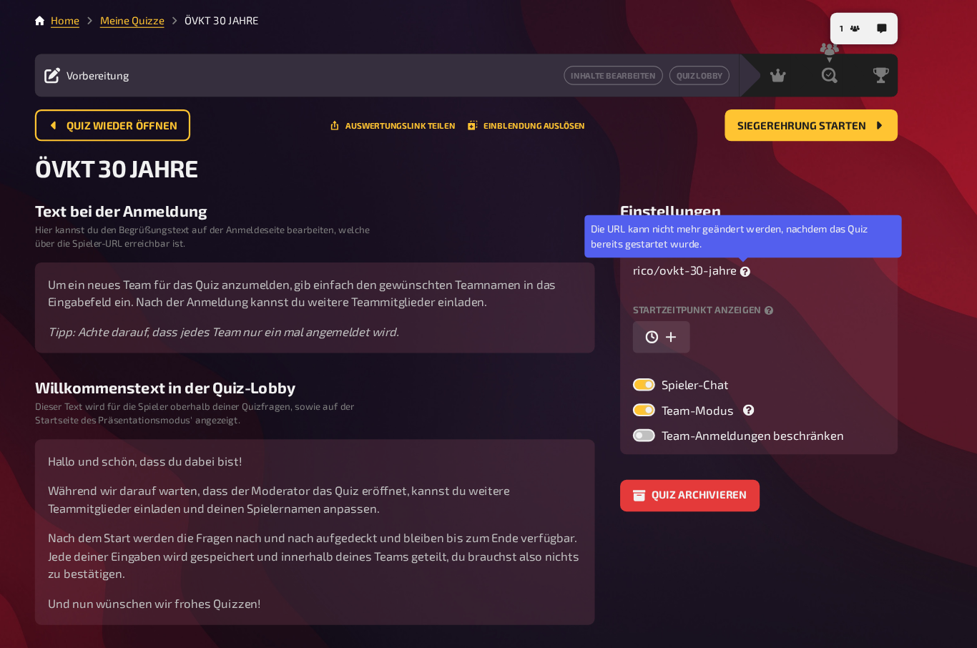
click at [761, 247] on icon at bounding box center [765, 244] width 9 height 9
click at [154, 112] on span "Quiz wieder öffnen" at bounding box center [204, 114] width 100 height 10
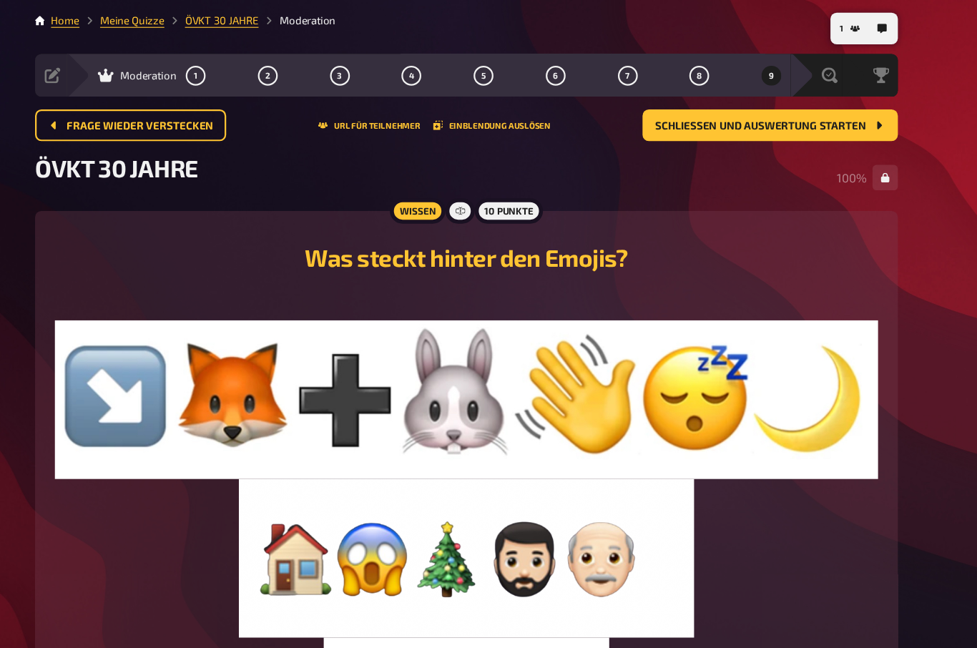
click at [846, 24] on button "1" at bounding box center [860, 25] width 29 height 23
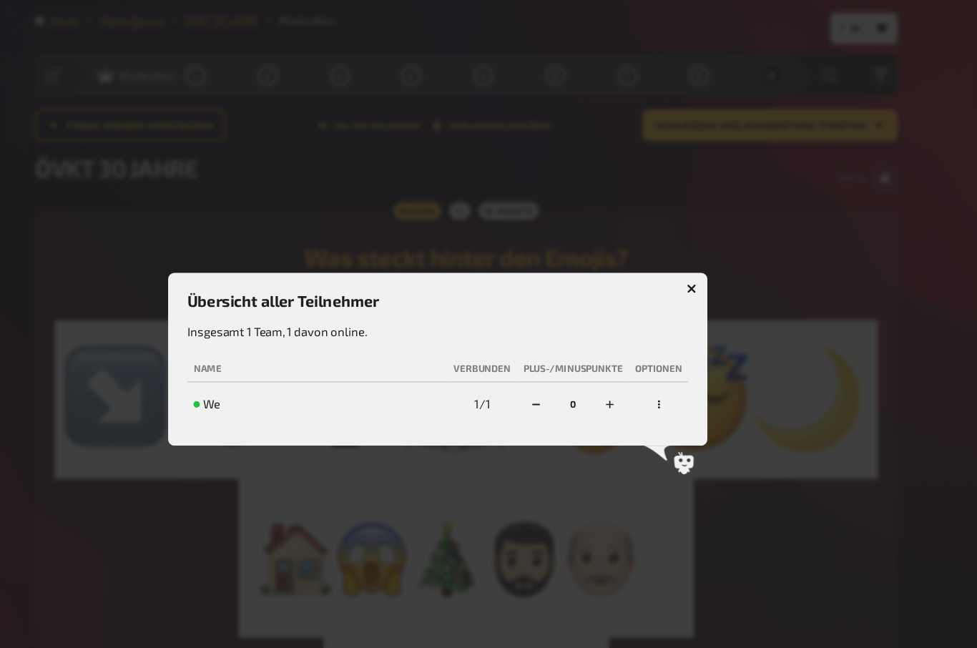
click at [711, 259] on icon "button" at bounding box center [718, 261] width 14 height 14
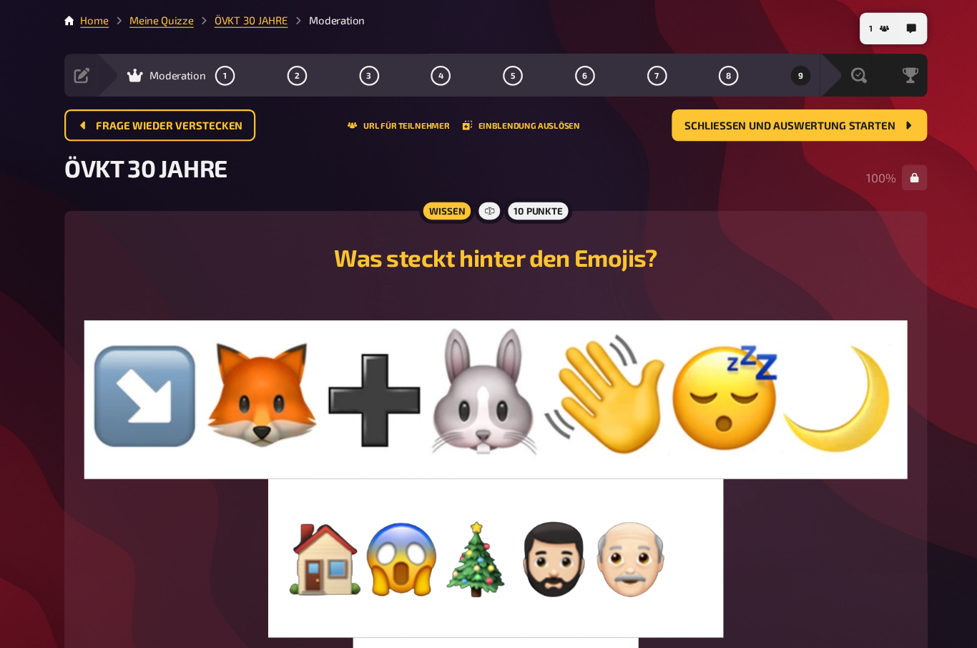
click at [184, 24] on link "Meine Quizze" at bounding box center [213, 18] width 58 height 11
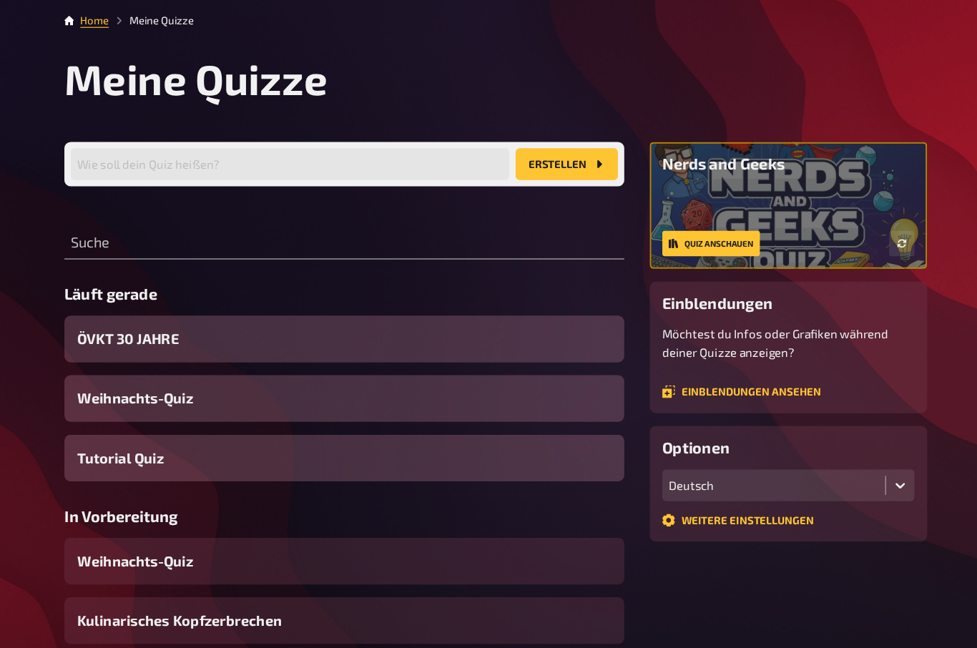
click at [137, 302] on span "ÖVKT 30 JAHRE" at bounding box center [183, 305] width 92 height 19
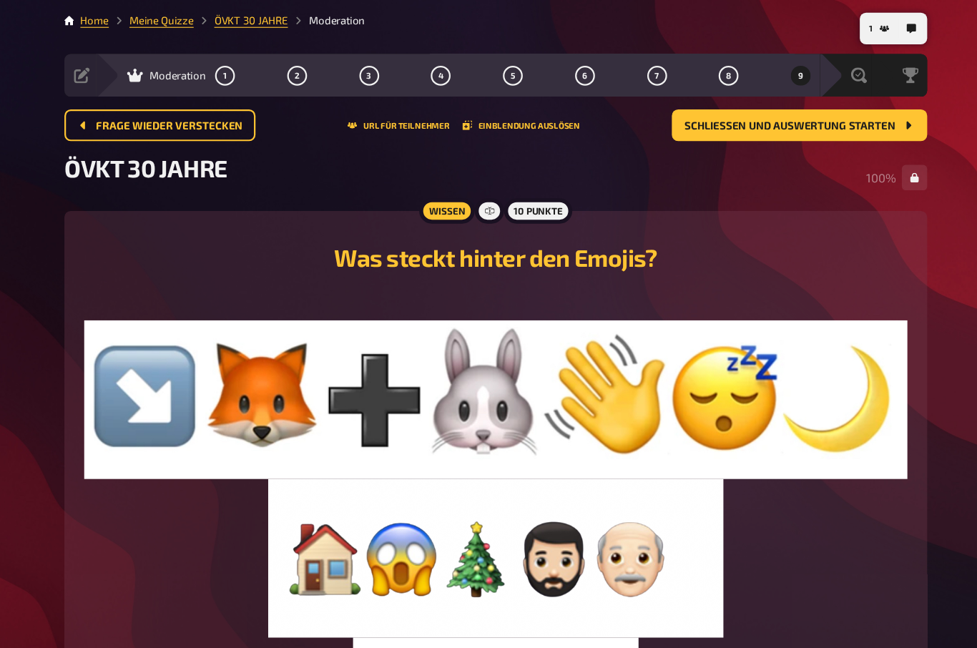
click at [134, 67] on icon at bounding box center [141, 68] width 14 height 14
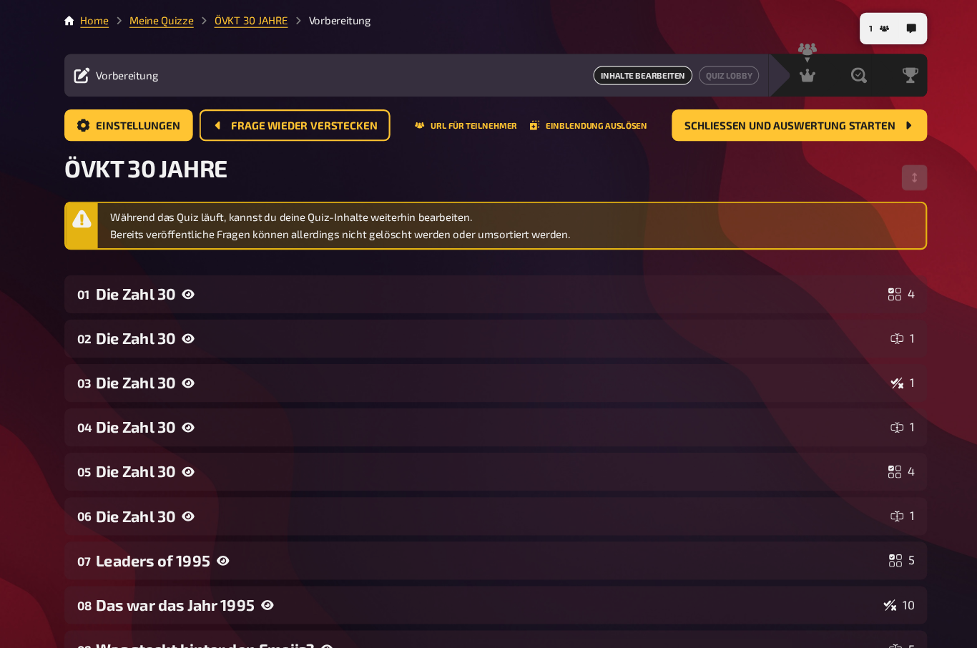
click at [154, 116] on span "Einstellungen" at bounding box center [192, 114] width 76 height 10
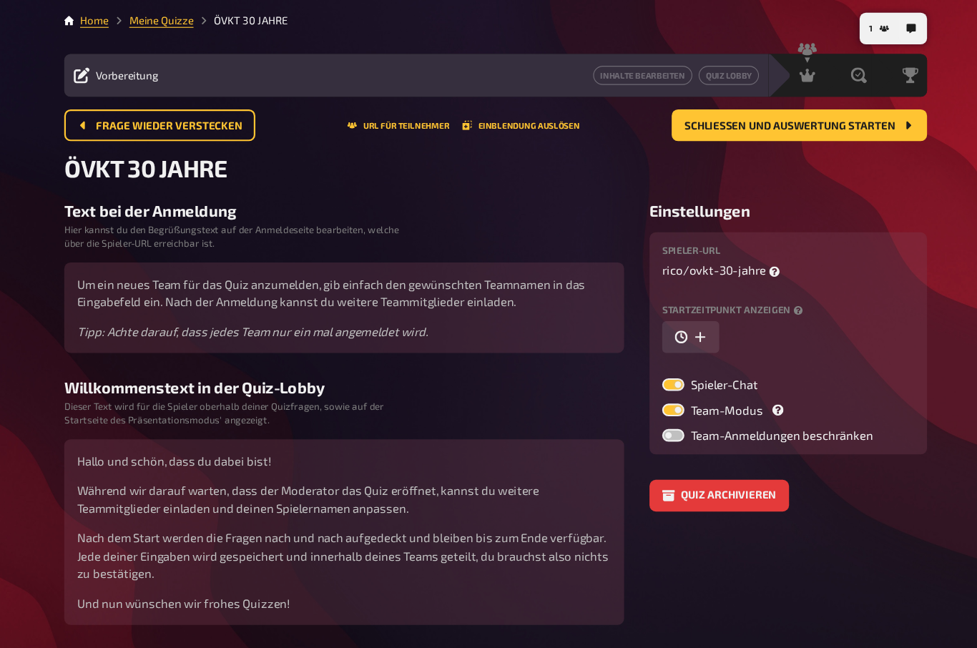
click at [154, 70] on span "Vorbereitung" at bounding box center [182, 67] width 57 height 11
click at [134, 74] on div "Vorbereitung" at bounding box center [172, 68] width 77 height 14
click at [780, 67] on div "Moderation undefined" at bounding box center [793, 68] width 27 height 14
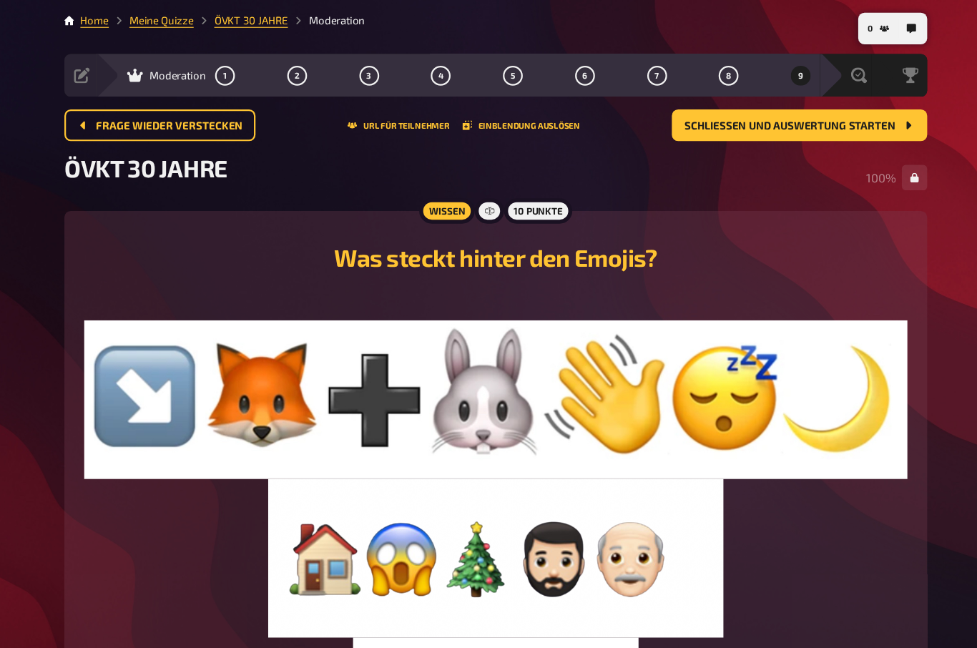
click at [154, 109] on span "Frage wieder verstecken" at bounding box center [220, 114] width 132 height 10
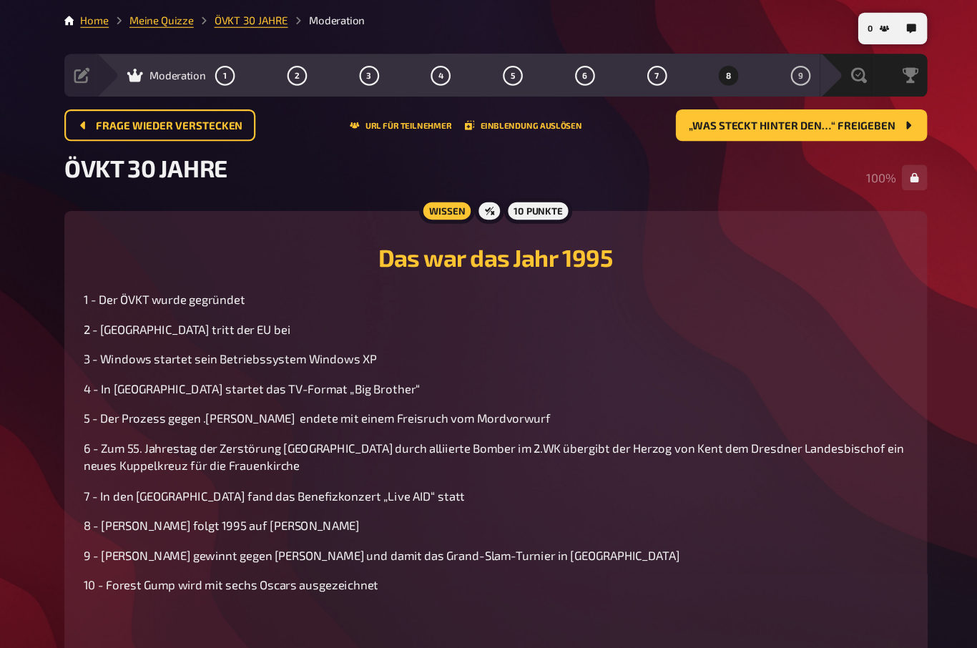
click at [154, 113] on span "Frage wieder verstecken" at bounding box center [220, 114] width 132 height 10
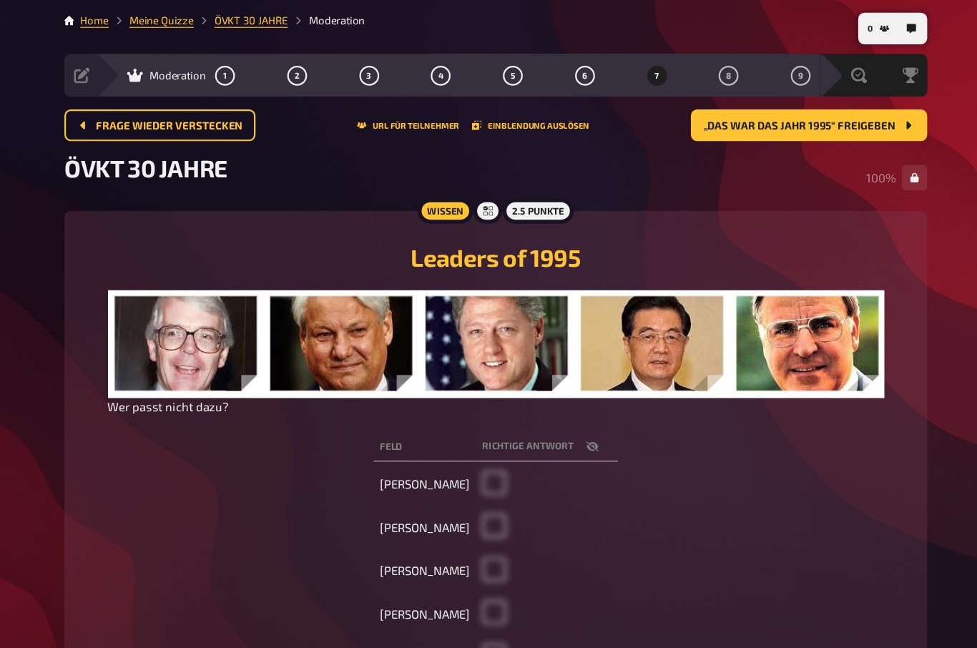
click at [154, 115] on span "Frage wieder verstecken" at bounding box center [220, 114] width 132 height 10
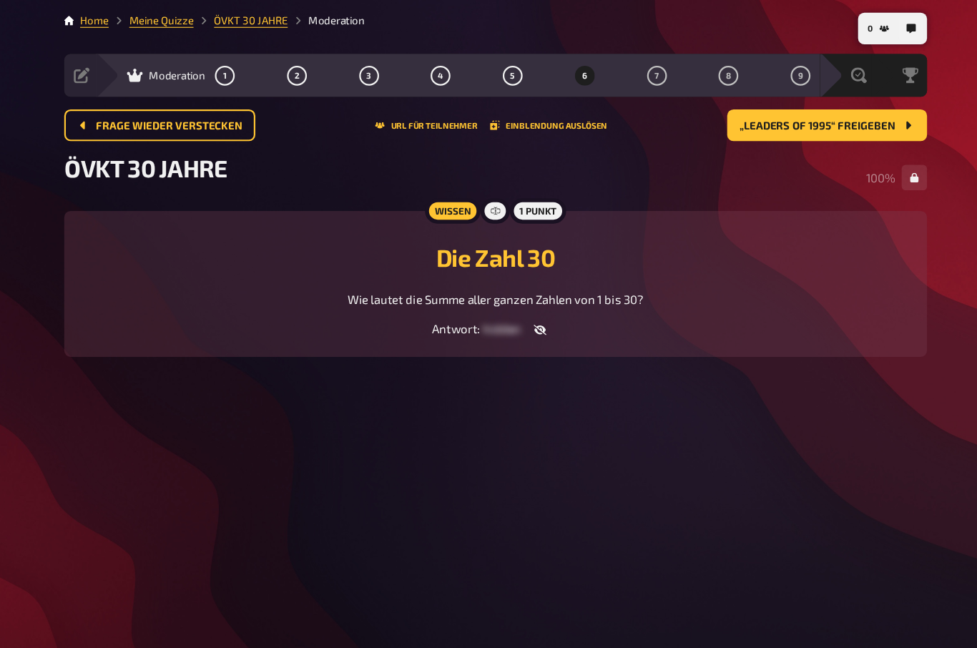
click at [154, 111] on span "Frage wieder verstecken" at bounding box center [220, 114] width 132 height 10
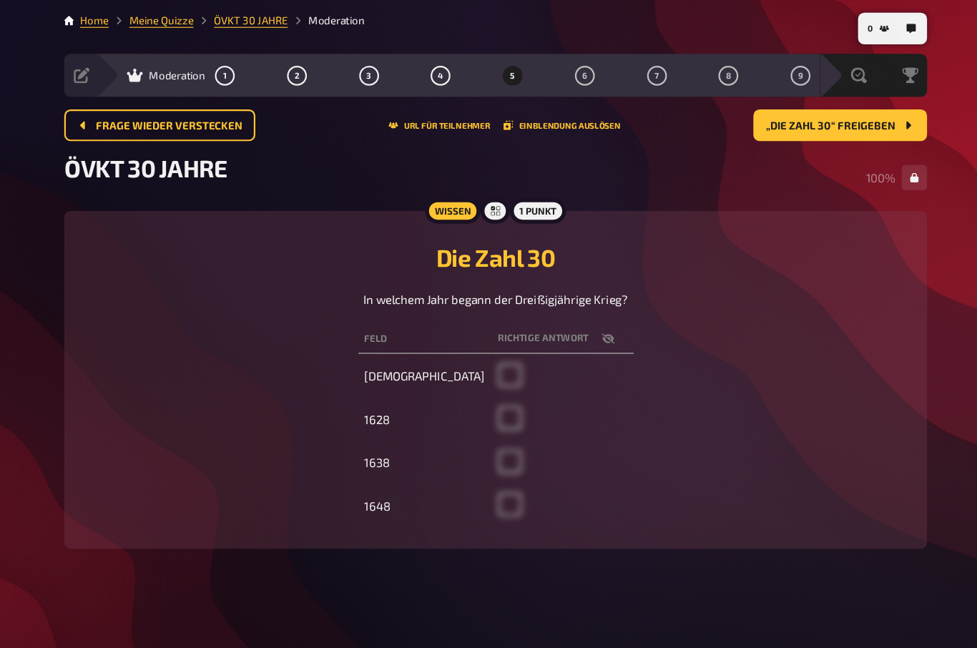
click at [154, 110] on span "Frage wieder verstecken" at bounding box center [220, 114] width 132 height 10
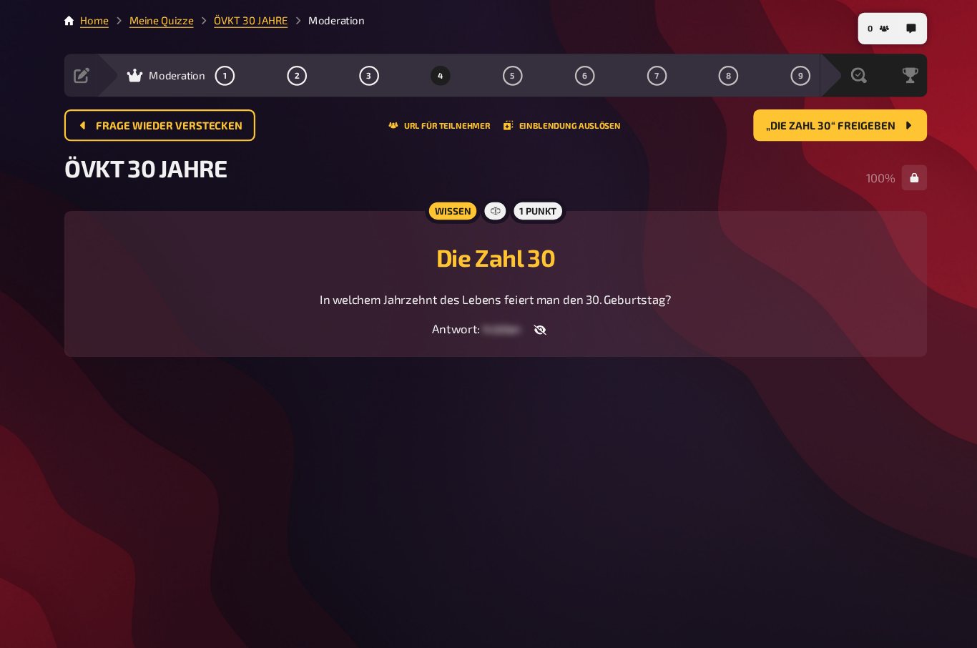
click at [154, 109] on span "Frage wieder verstecken" at bounding box center [220, 114] width 132 height 10
click at [125, 106] on button "Frage wieder verstecken" at bounding box center [211, 113] width 172 height 29
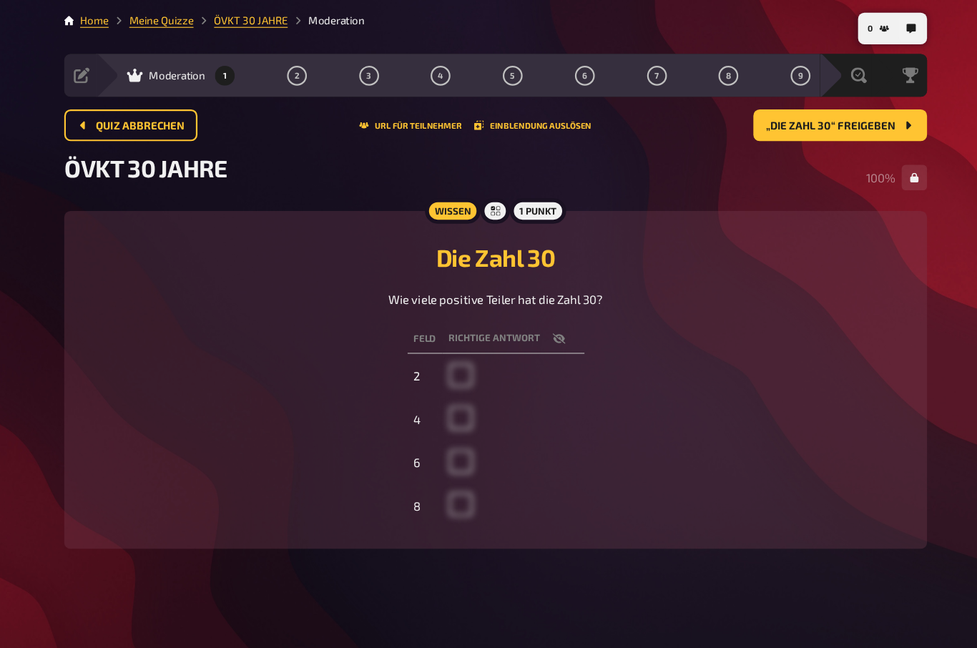
click at [125, 105] on button "Quiz abbrechen" at bounding box center [185, 113] width 120 height 29
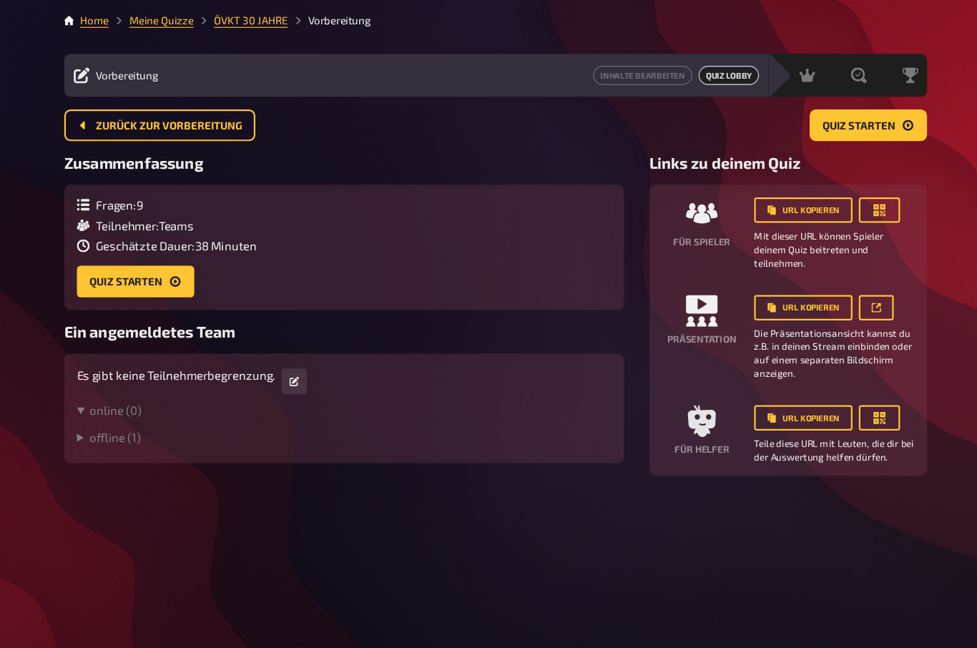
click at [125, 105] on button "Zurück zur Vorbereitung" at bounding box center [211, 113] width 172 height 29
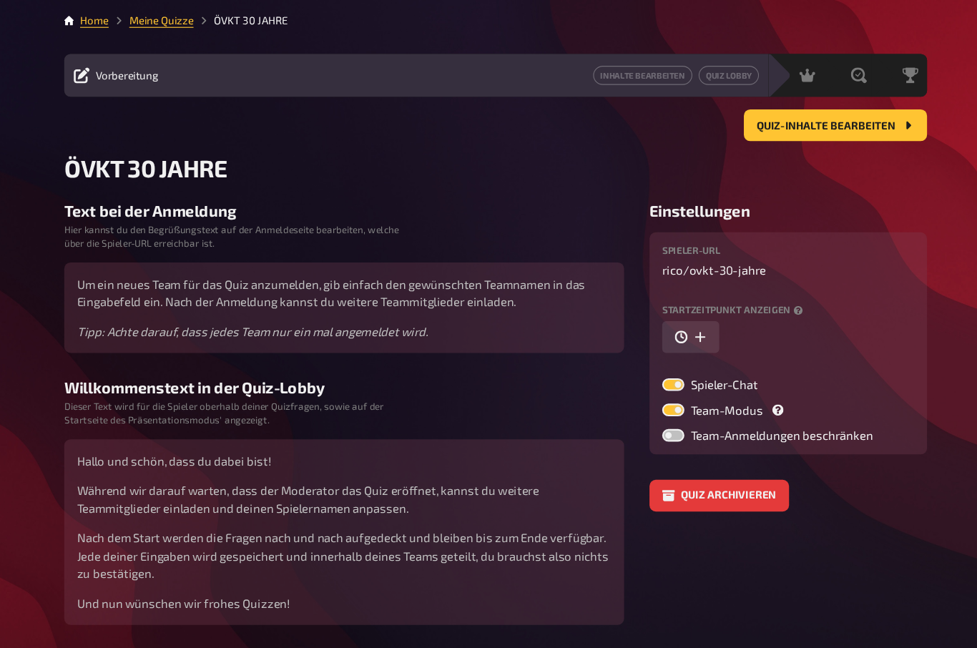
click at [125, 101] on div "Quiz-Inhalte bearbeiten" at bounding box center [514, 113] width 778 height 29
click at [801, 117] on span "Quiz-Inhalte bearbeiten" at bounding box center [812, 114] width 125 height 10
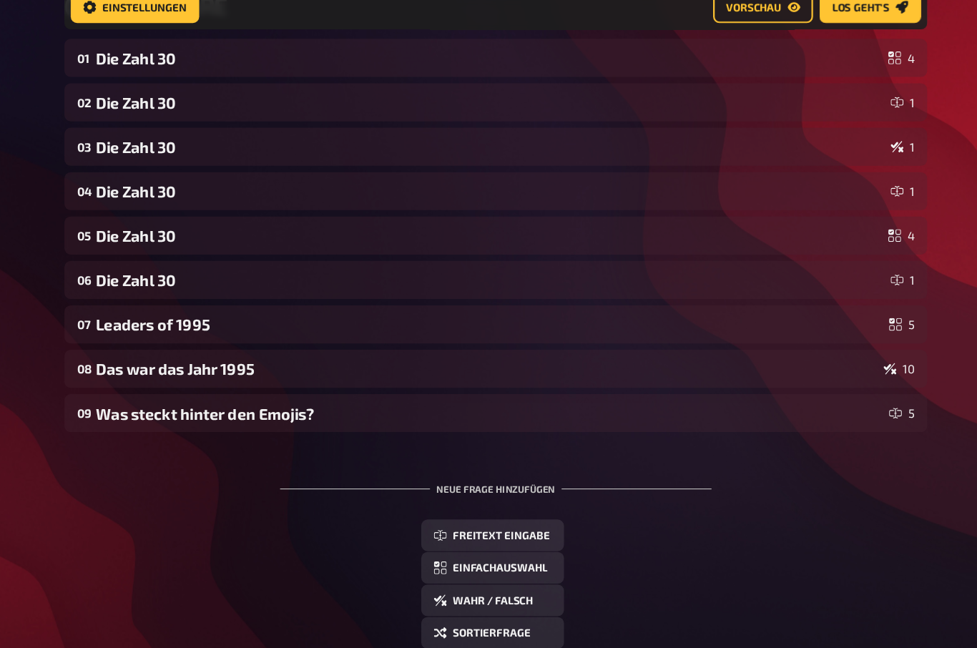
scroll to position [149, 0]
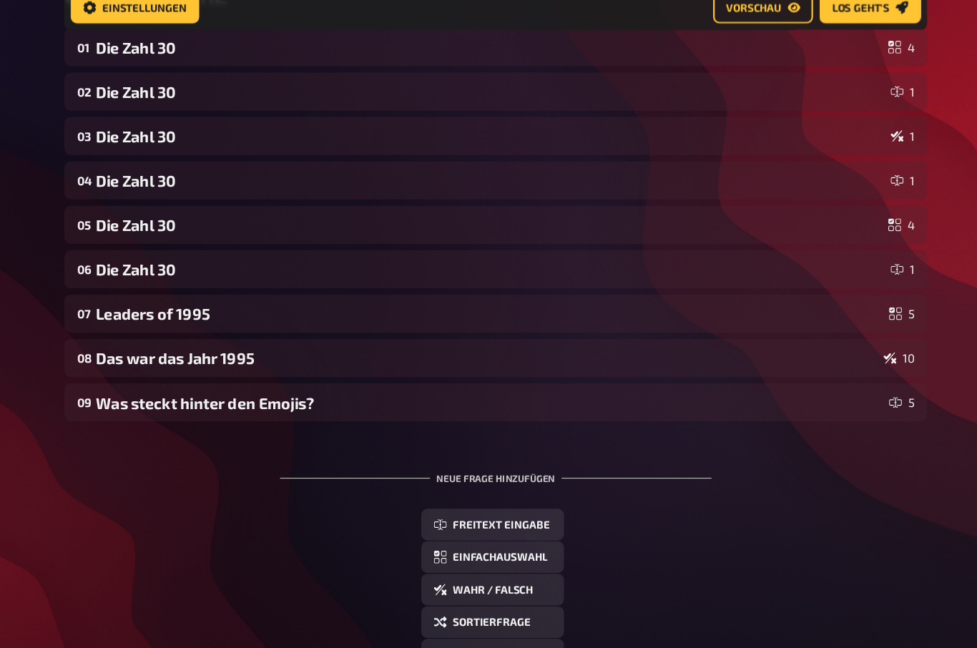
click at [154, 334] on div "Das war das Jahr 1995" at bounding box center [506, 342] width 705 height 16
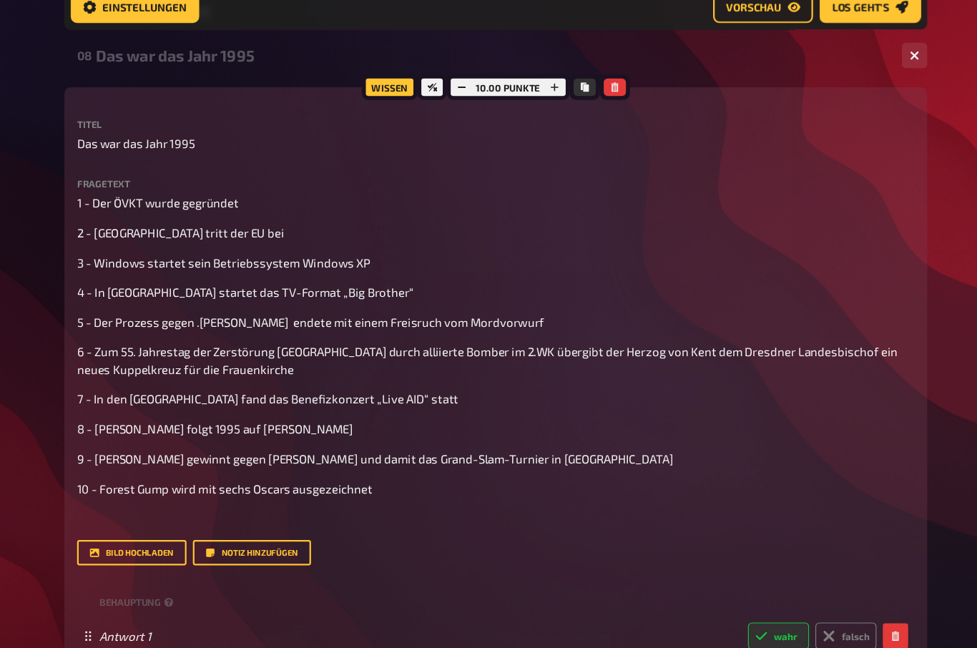
scroll to position [445, 0]
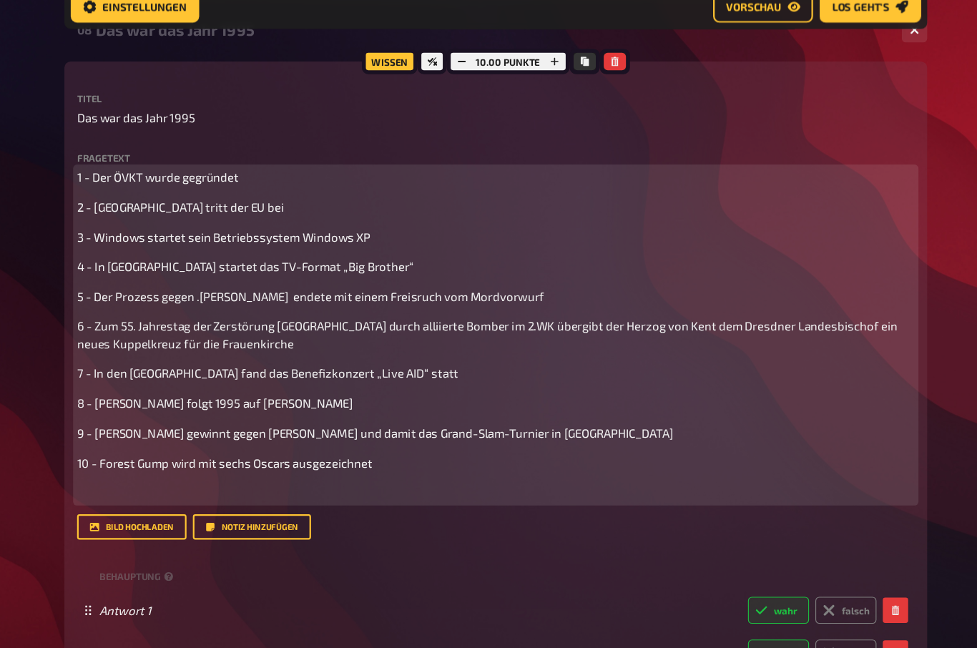
click at [167, 280] on span "5 - Der Prozess gegen .[PERSON_NAME] endete mit einem Freisruch vom Mordvorwurf" at bounding box center [347, 286] width 421 height 13
click at [351, 280] on span "5 - Der Prozess gegen O..[PERSON_NAME] endete mit einem Freisruch vom Mordvorwu…" at bounding box center [352, 286] width 431 height 13
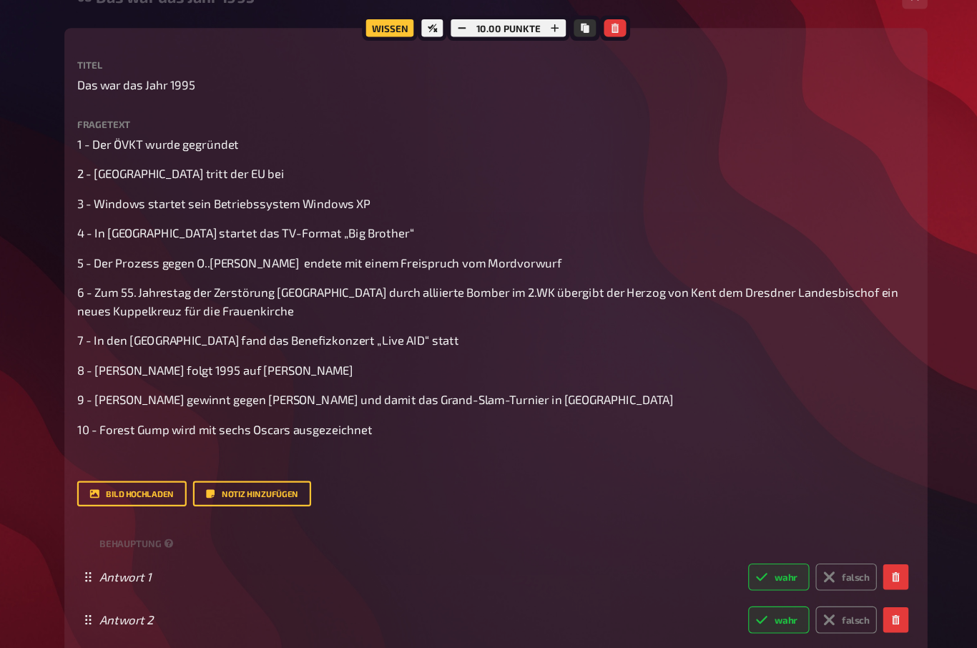
click at [31, 237] on div "Meine Quizze Quiz Sammlung Einblendungen Mein Konto Home Meine Quizze ÖVKT 30 J…" at bounding box center [488, 511] width 977 height 1913
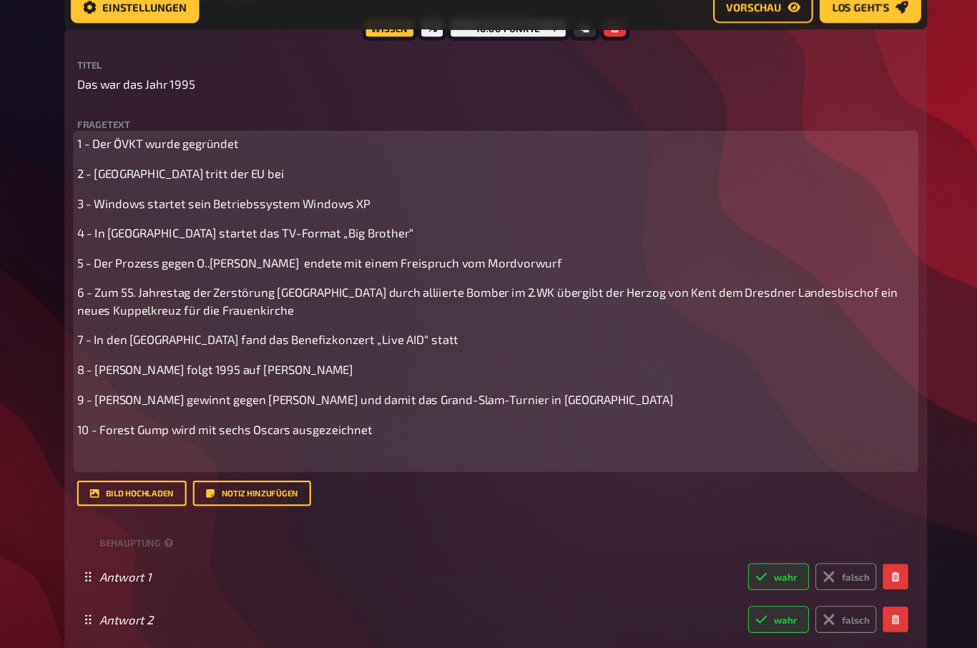
click at [137, 276] on span "6 - Zum 55. Jahrestag der Zerstörung [GEOGRAPHIC_DATA] durch alliierte Bomber i…" at bounding box center [508, 290] width 743 height 29
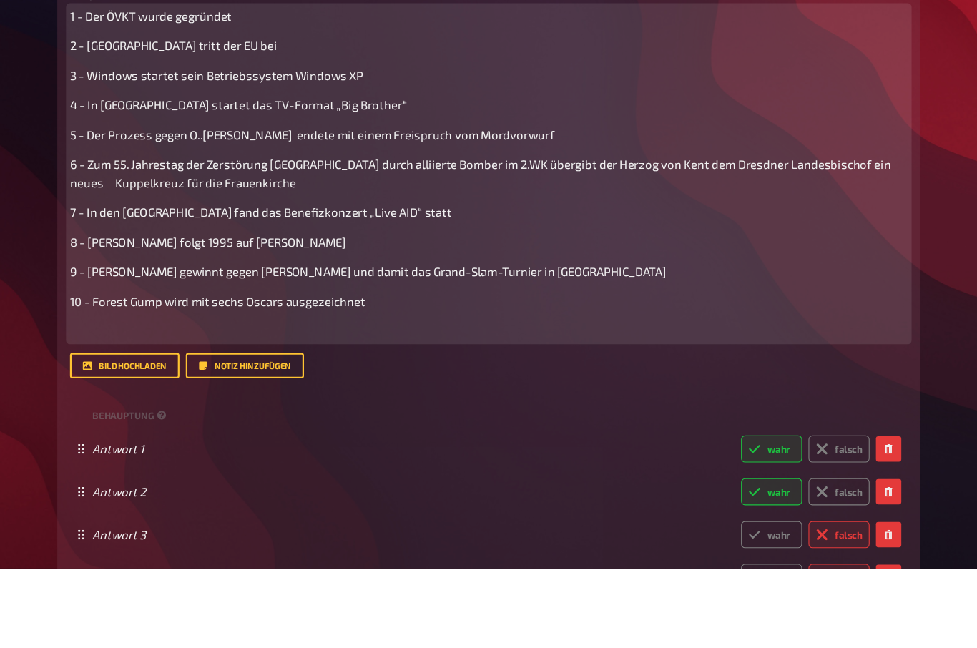
click at [758, 372] on p "9 - [PERSON_NAME] gewinnt gegen [PERSON_NAME] und damit das Grand-Slam-Turnier …" at bounding box center [514, 380] width 755 height 16
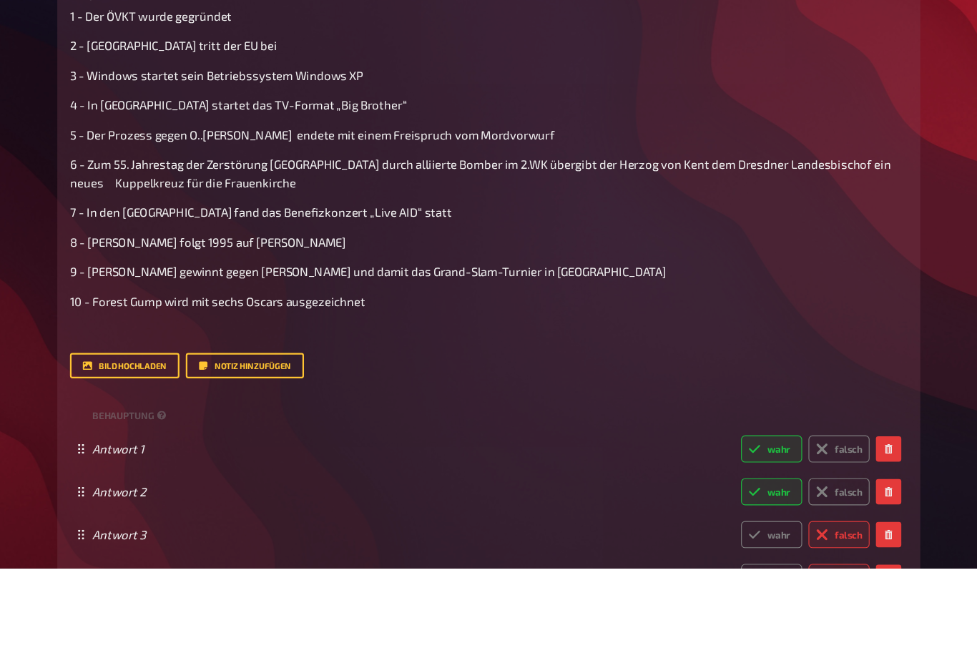
click at [25, 234] on div "Meine Quizze Quiz Sammlung Einblendungen Mein Konto Home Meine Quizze ÖVKT 30 J…" at bounding box center [488, 482] width 977 height 1913
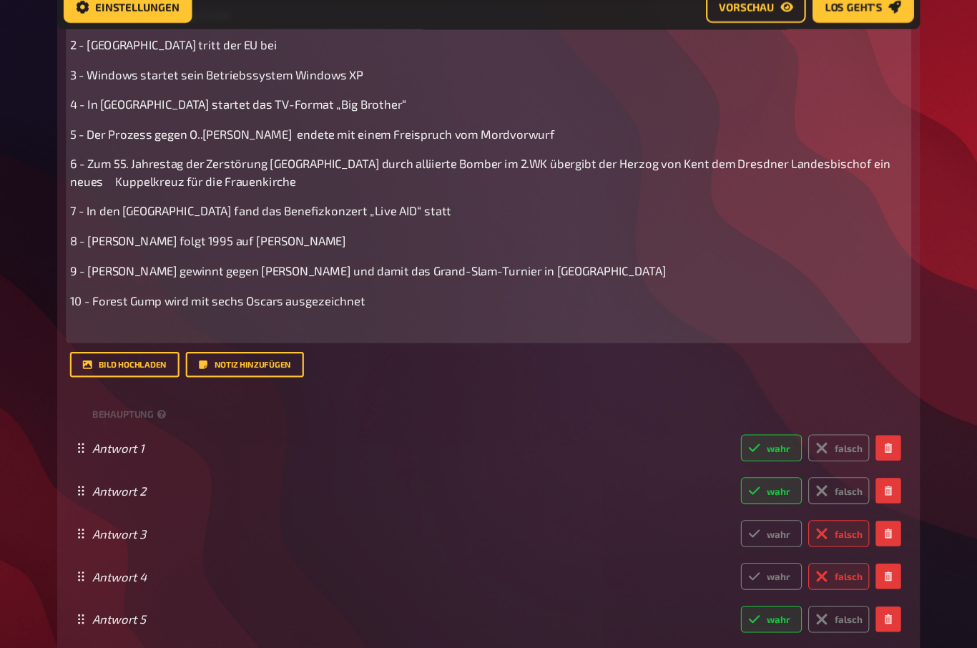
click at [147, 229] on p "8 - [PERSON_NAME] folgt 1995 auf [PERSON_NAME]" at bounding box center [514, 237] width 755 height 16
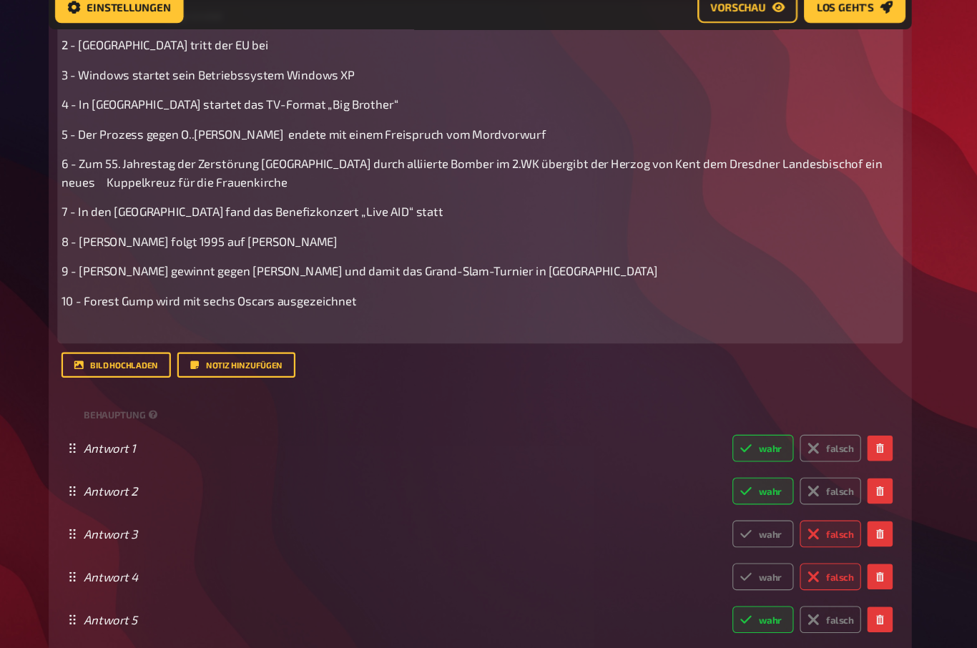
click at [137, 230] on span "8 - [PERSON_NAME] folgt 1995 auf [PERSON_NAME]" at bounding box center [261, 236] width 249 height 13
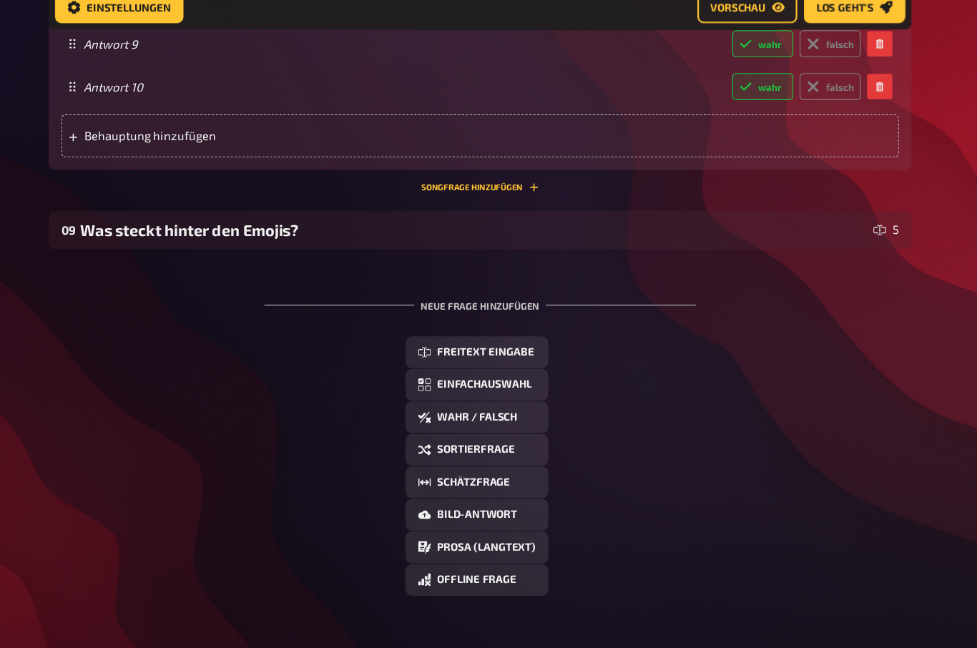
scroll to position [1261, 0]
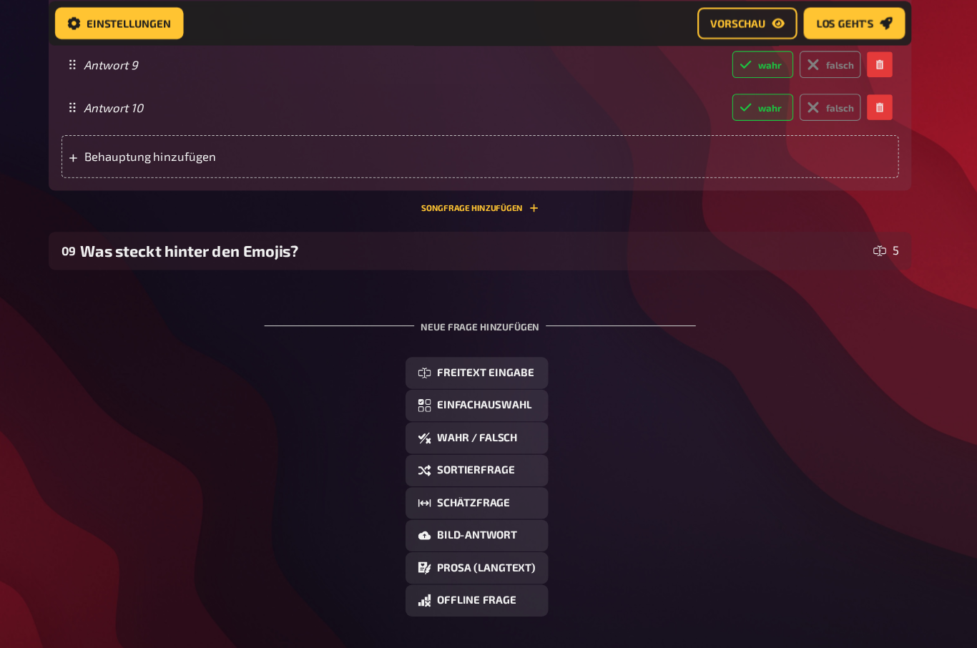
click at [154, 222] on div "Was steckt hinter den Emojis?" at bounding box center [509, 230] width 710 height 16
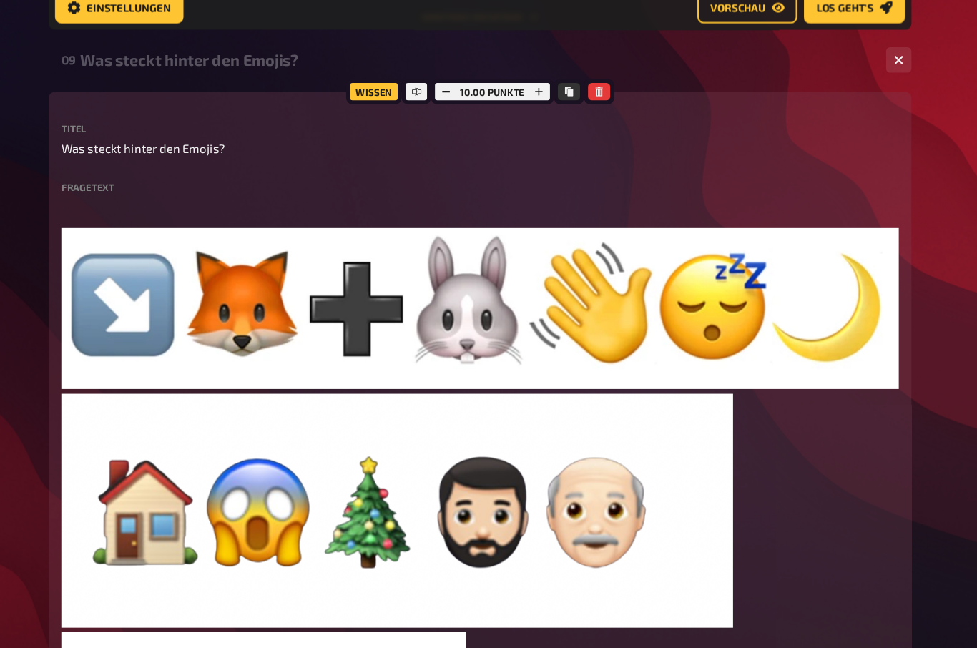
scroll to position [1421, 0]
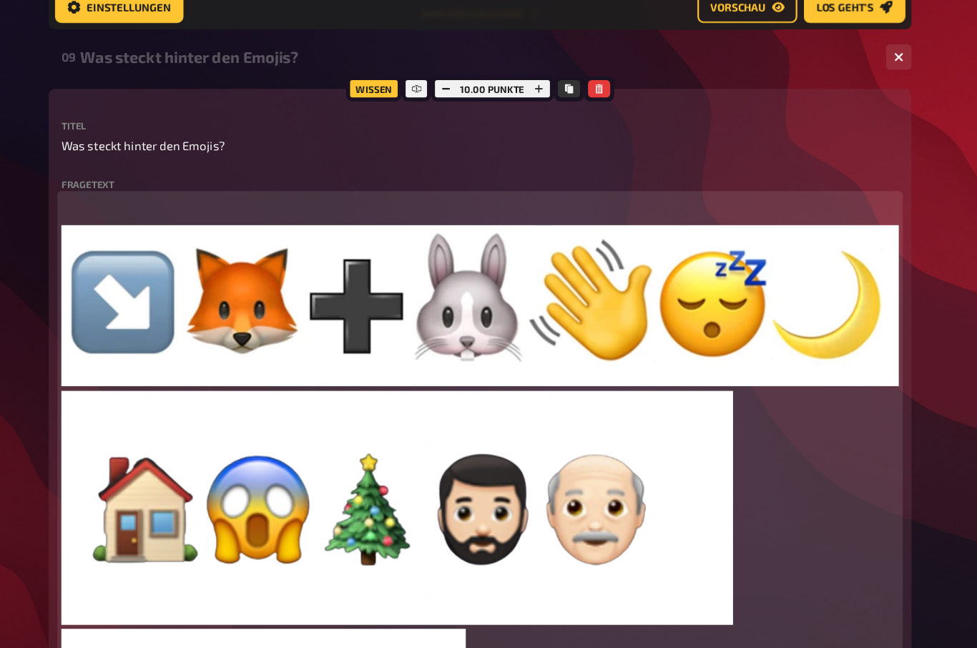
click at [137, 195] on p "﻿" at bounding box center [514, 203] width 755 height 16
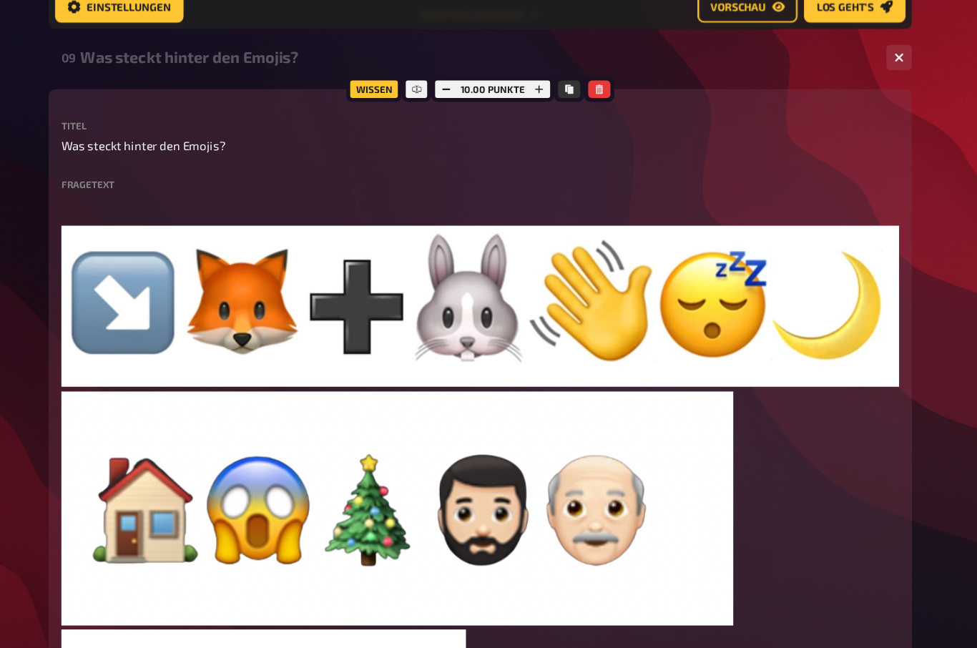
click at [851, 293] on div "Meine Quizze Quiz Sammlung Einblendungen Mein Konto Home Meine Quizze ÖVKT 30 J…" at bounding box center [488, 248] width 977 height 3338
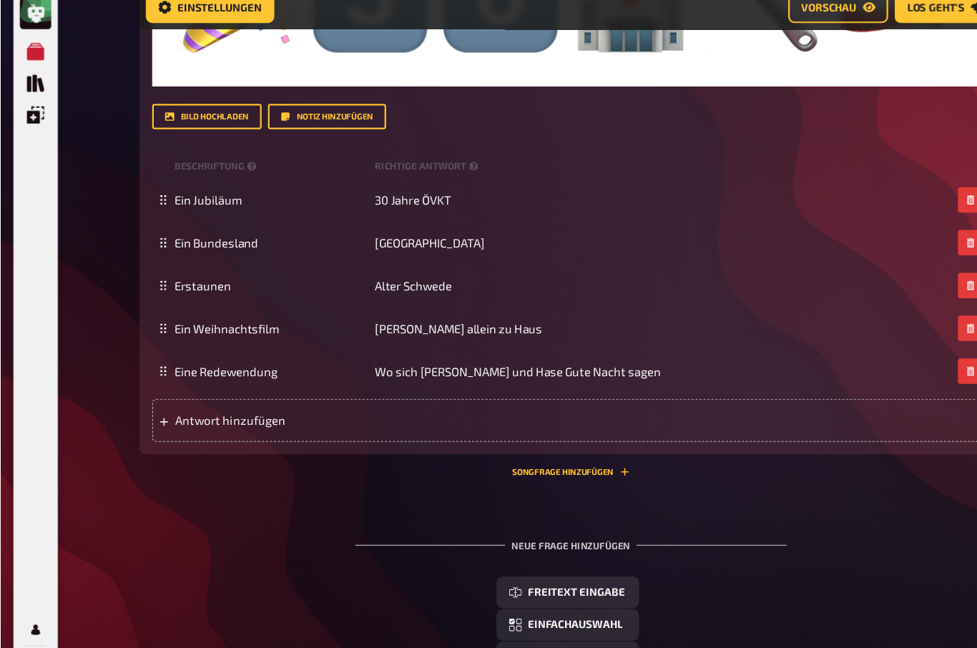
scroll to position [2578, 0]
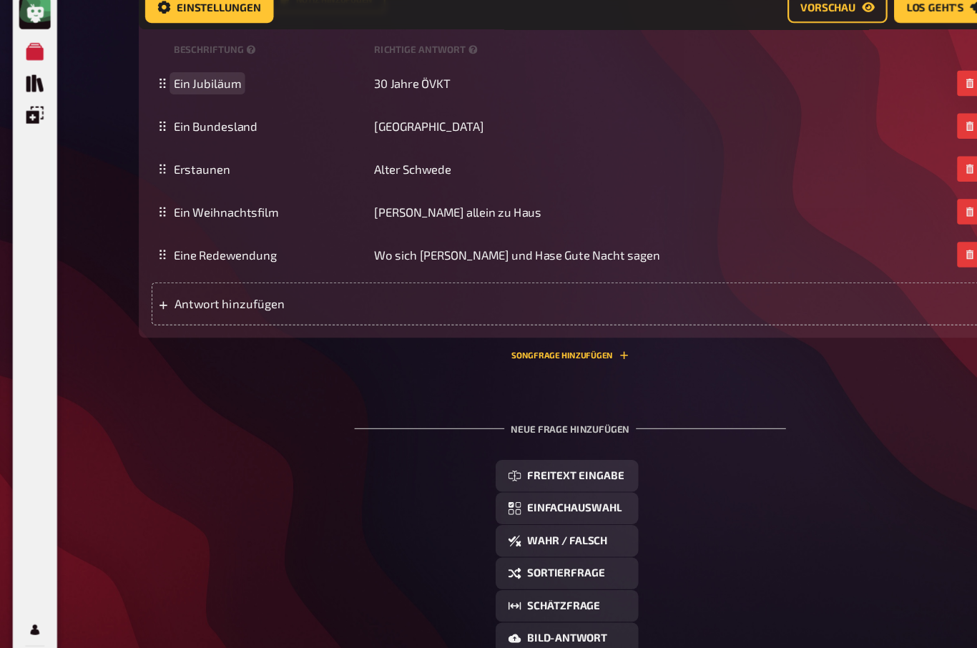
click at [195, 88] on span "Ein Jubiläum" at bounding box center [187, 94] width 61 height 13
click at [235, 89] on span "[PERSON_NAME]" at bounding box center [244, 95] width 175 height 13
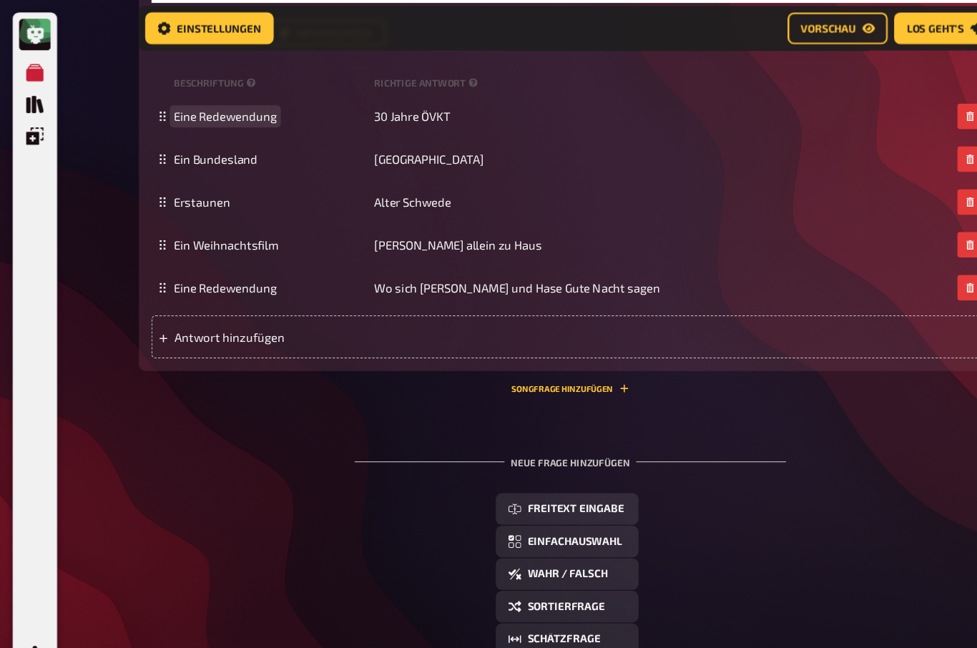
scroll to position [2565, 0]
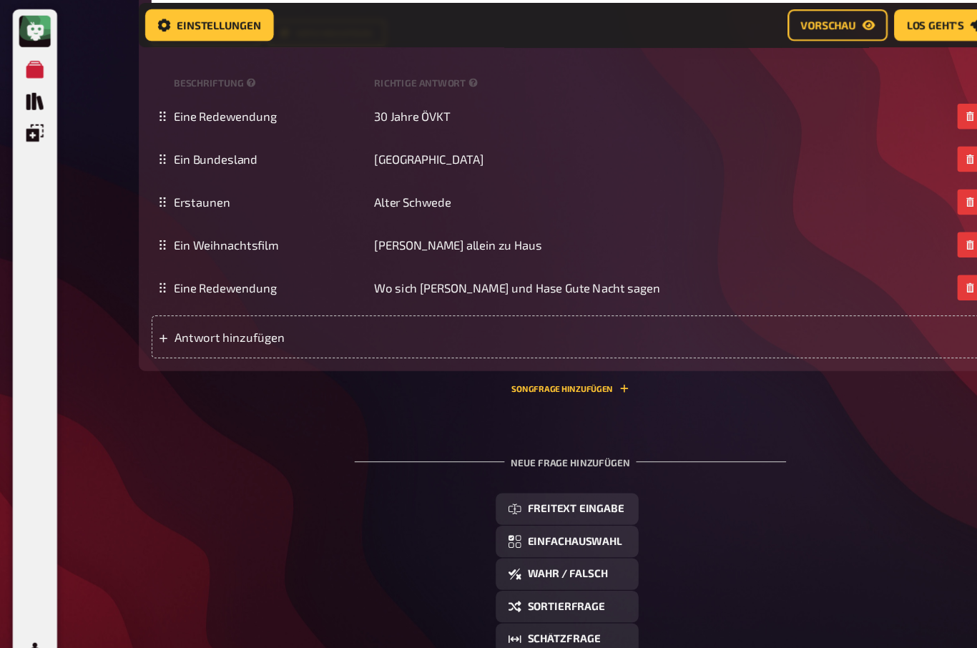
click at [407, 89] on div "Eine Redewendung 30 Jahre ÖVKT" at bounding box center [514, 108] width 755 height 39
click at [420, 110] on div "Eine Redewendung 30 Jahre ÖVKT" at bounding box center [514, 108] width 755 height 39
click at [420, 102] on div "Eine Redewendung 30 Jahre ÖVKT" at bounding box center [507, 108] width 701 height 13
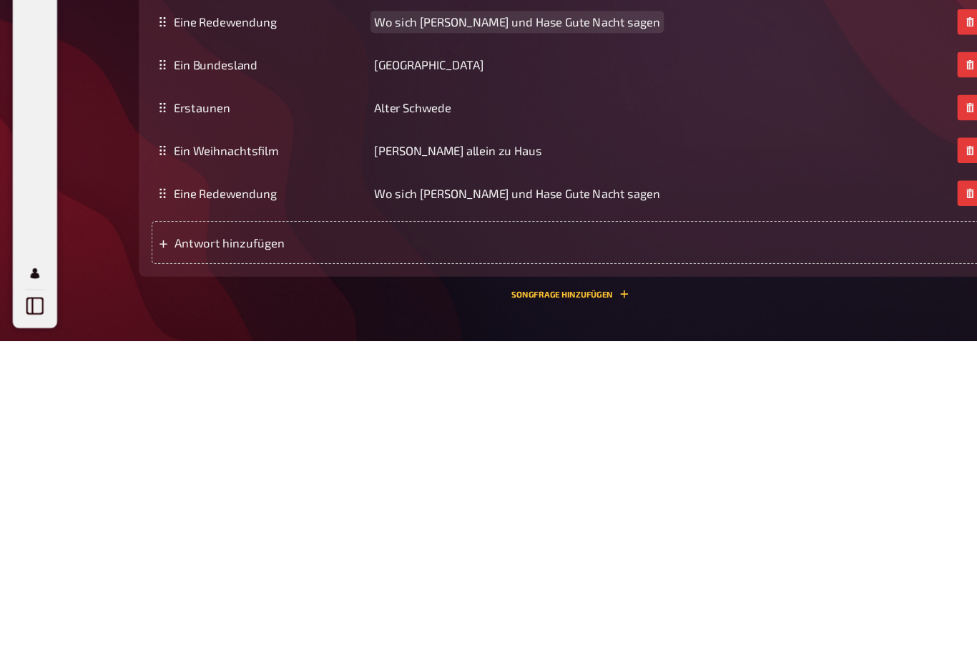
scroll to position [2346, 0]
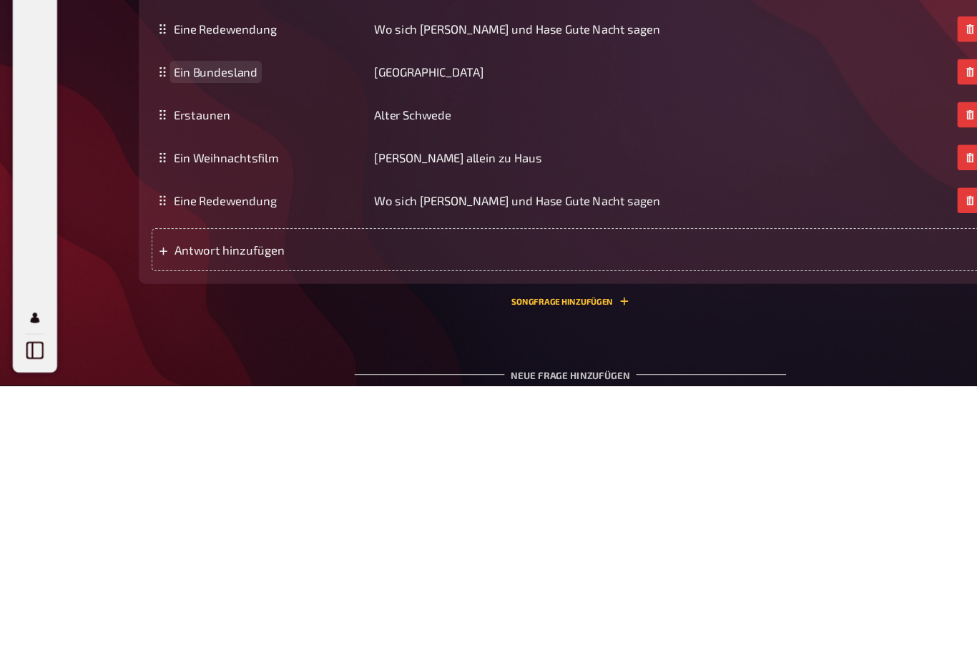
click at [219, 359] on span "Ein Bundesland" at bounding box center [195, 365] width 76 height 13
click at [403, 359] on div "Ein Weihnachtsfilm [GEOGRAPHIC_DATA]" at bounding box center [507, 365] width 701 height 13
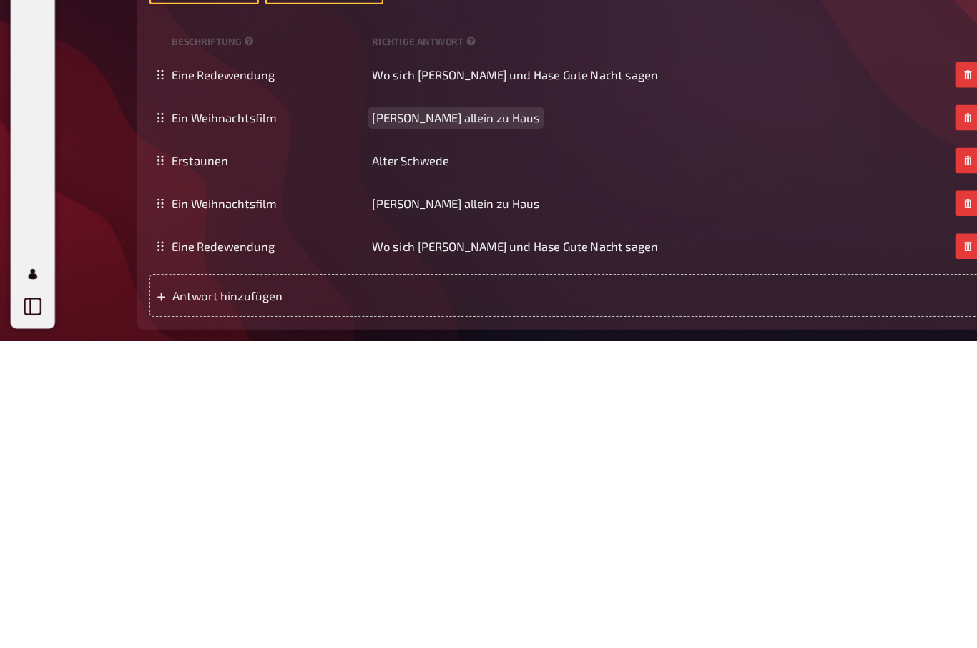
scroll to position [2266, 0]
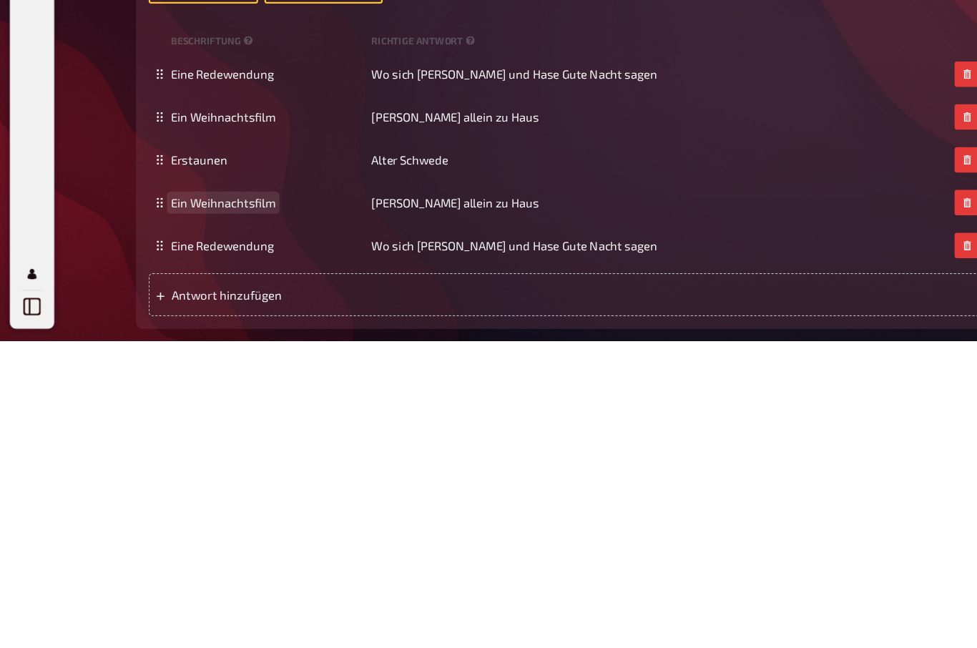
click at [238, 516] on span "Ein Weihnachtsfilm" at bounding box center [204, 522] width 94 height 13
click at [439, 516] on div "Ein Bundesland [PERSON_NAME] allein zu Haus" at bounding box center [507, 522] width 701 height 13
click at [256, 542] on div "Eine Redewendung Wo sich [PERSON_NAME] und Hase Gute Nacht sagen" at bounding box center [514, 561] width 755 height 39
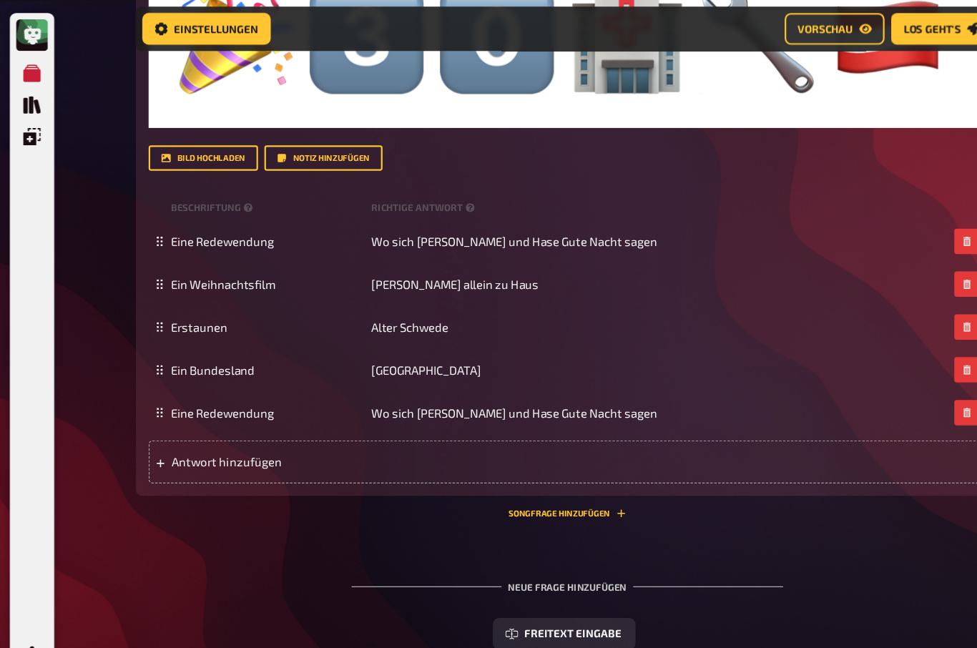
scroll to position [2455, 0]
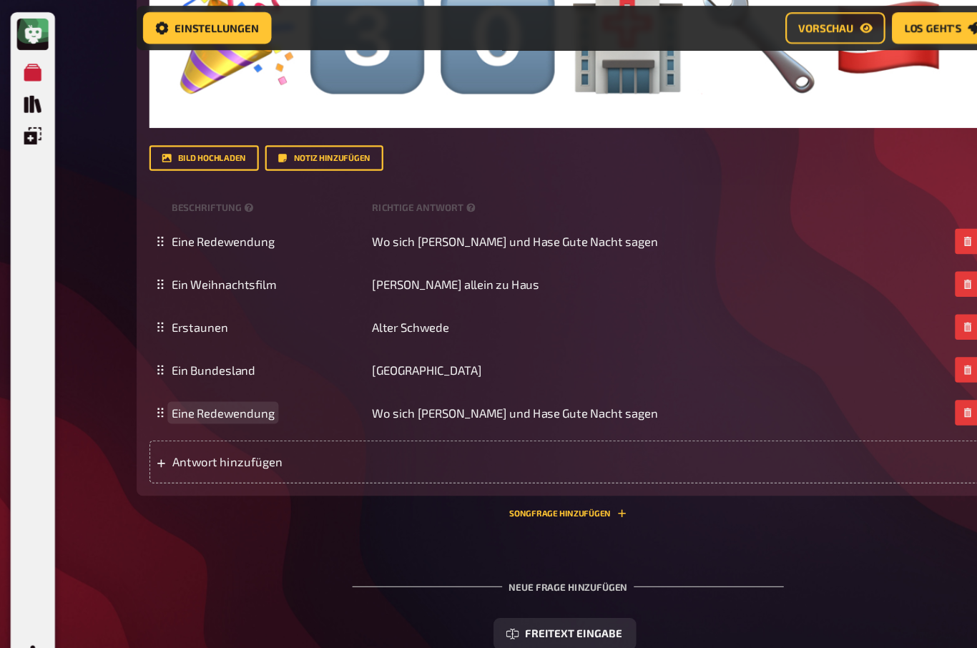
click at [235, 373] on span "Eine Redewendung" at bounding box center [203, 372] width 93 height 13
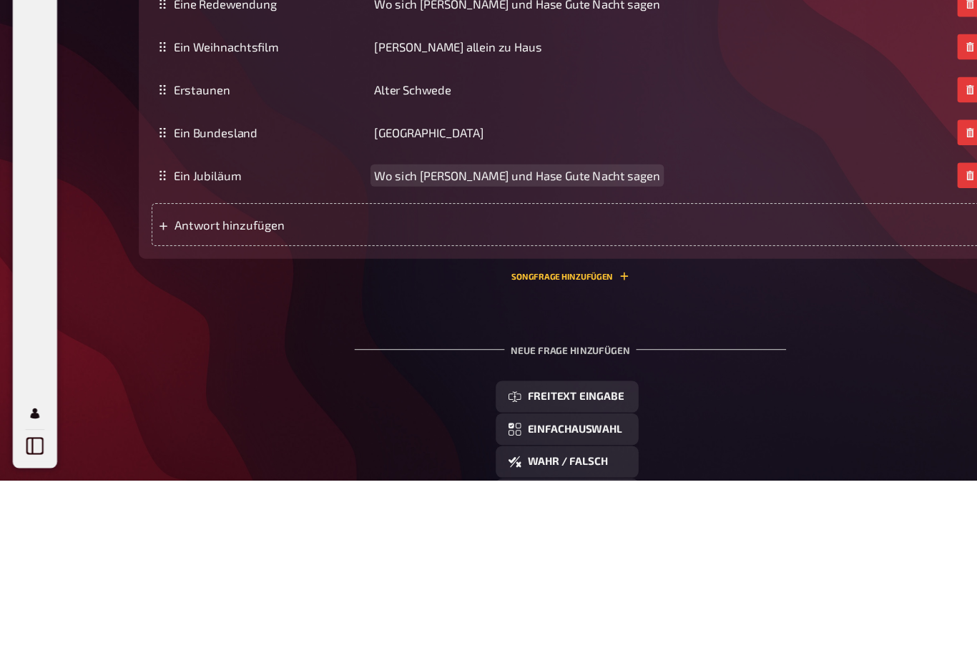
click at [524, 366] on span "Wo sich [PERSON_NAME] und Hase Gute Nacht sagen" at bounding box center [467, 372] width 258 height 13
click at [378, 366] on span "30 [PERSON_NAME]" at bounding box center [385, 372] width 95 height 13
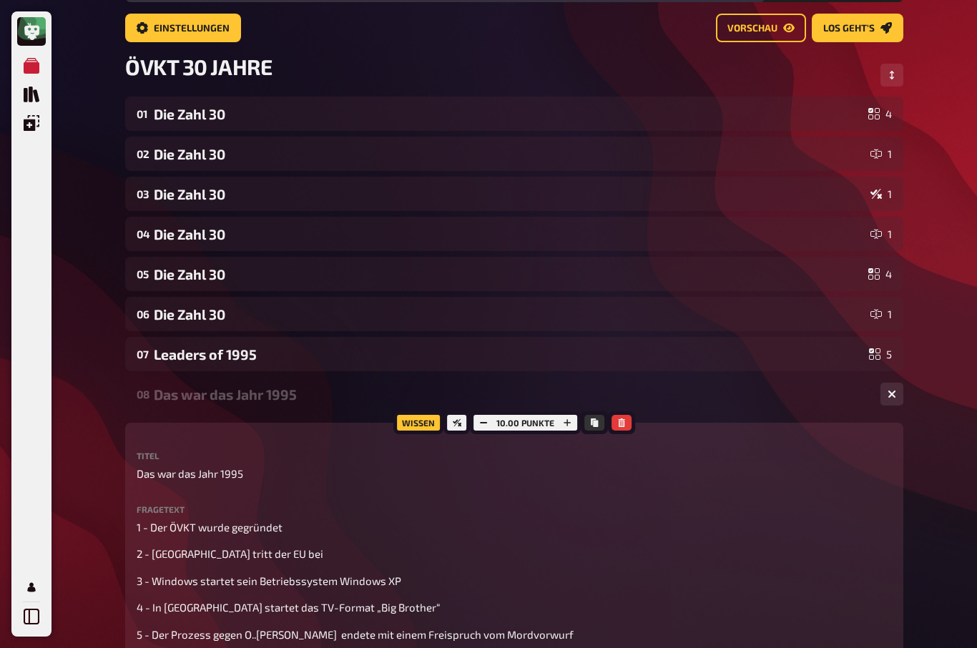
scroll to position [85, 0]
click at [173, 359] on div "Leaders of 1995" at bounding box center [509, 354] width 710 height 16
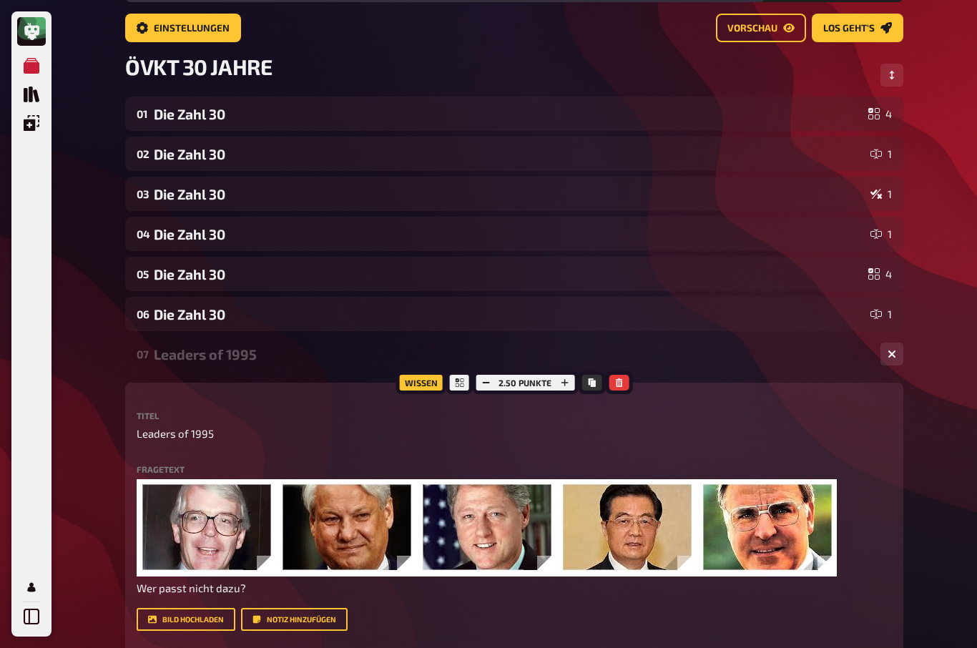
click at [177, 276] on div "Die Zahl 30" at bounding box center [508, 274] width 709 height 16
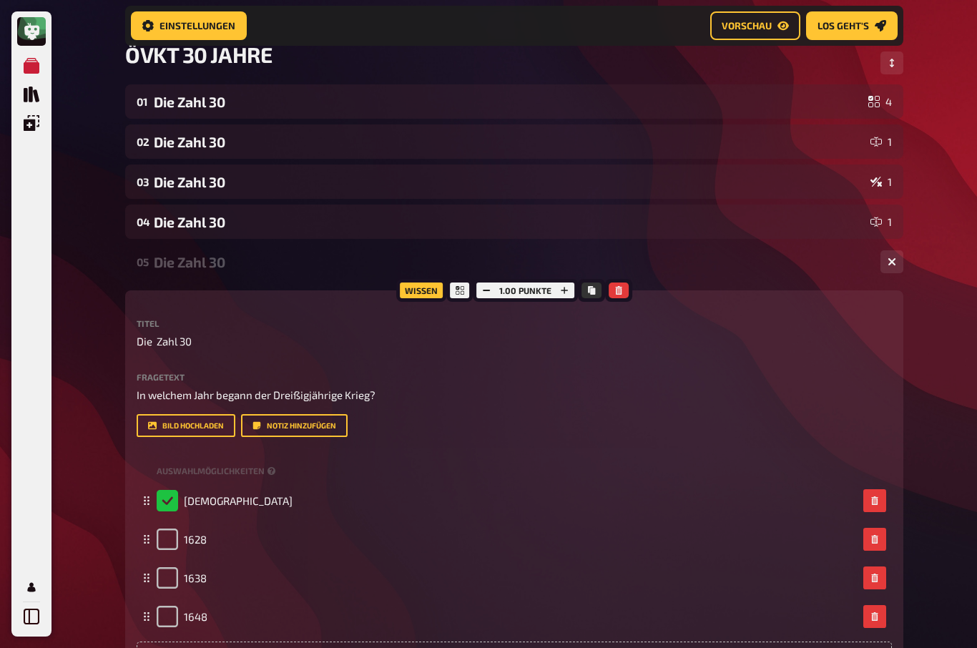
scroll to position [102, 0]
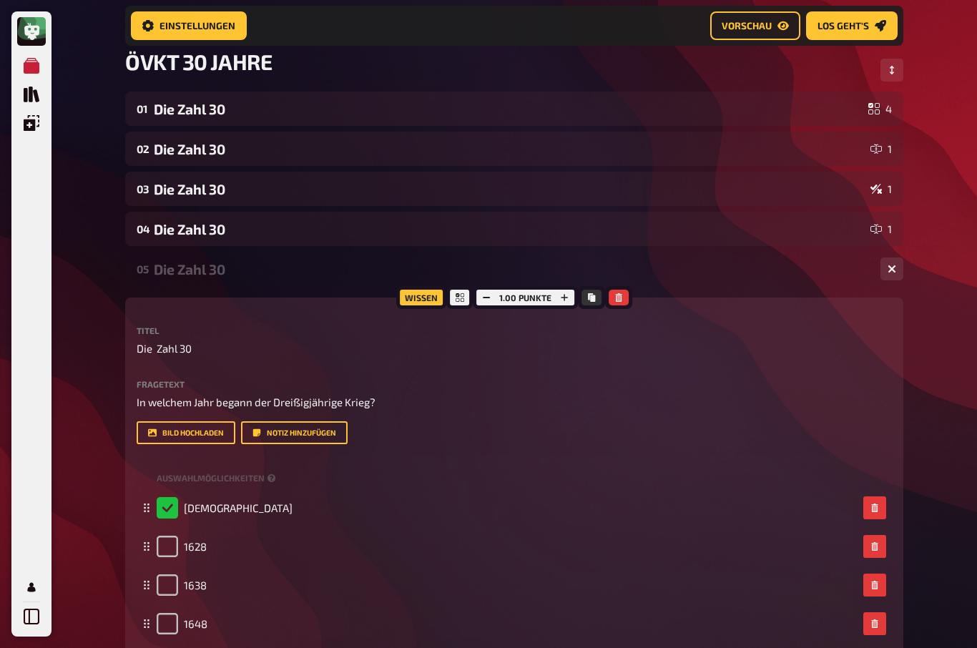
click at [171, 239] on div "04 Die Zahl 30 1" at bounding box center [514, 229] width 778 height 34
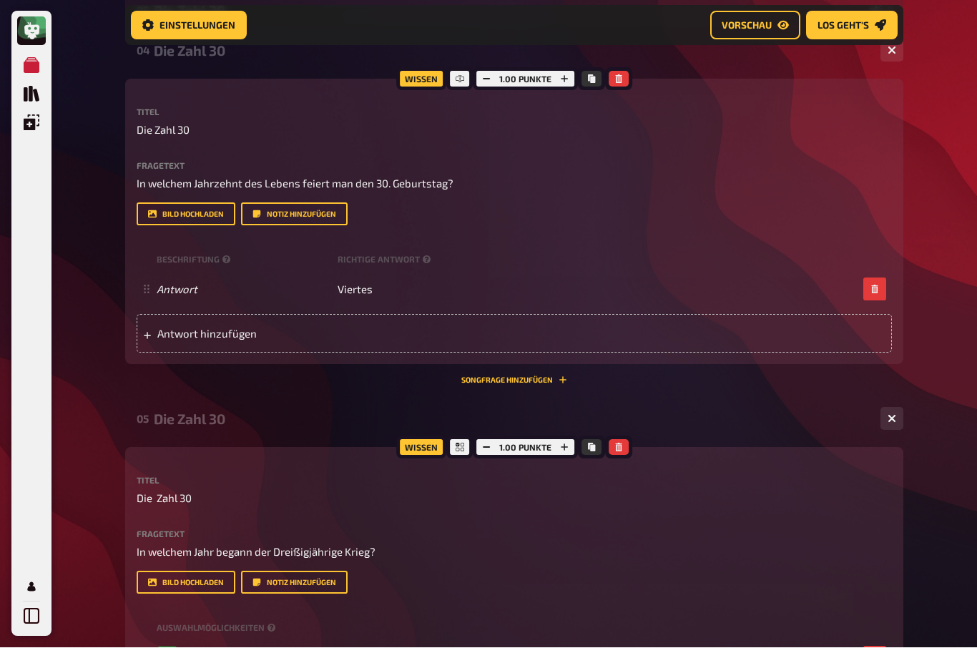
scroll to position [280, 0]
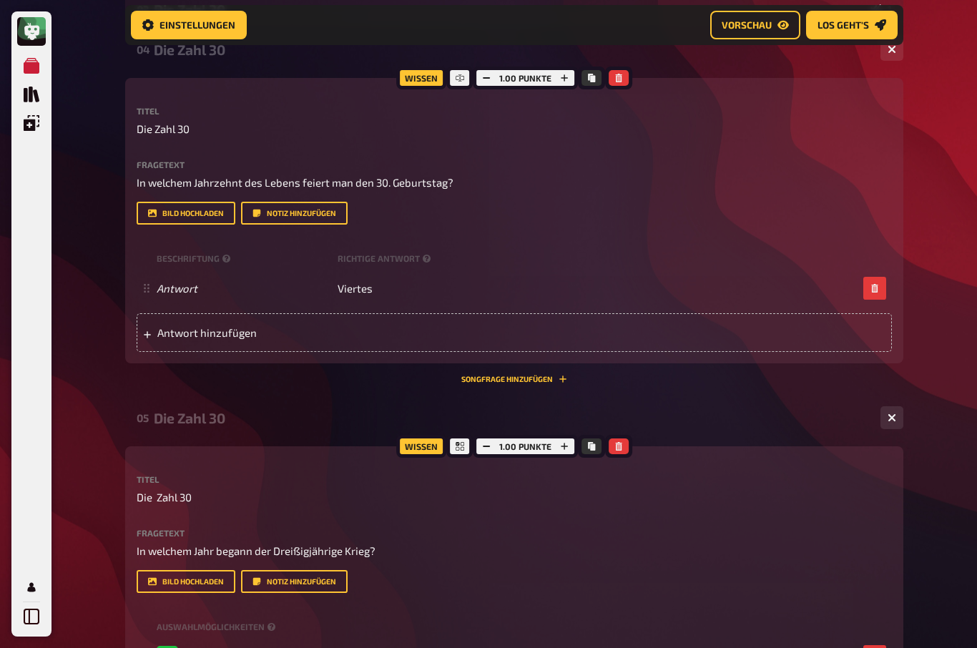
click at [363, 303] on div "Antwort Viertes" at bounding box center [514, 289] width 755 height 39
click at [402, 293] on div "Antwort Viertes" at bounding box center [507, 289] width 701 height 13
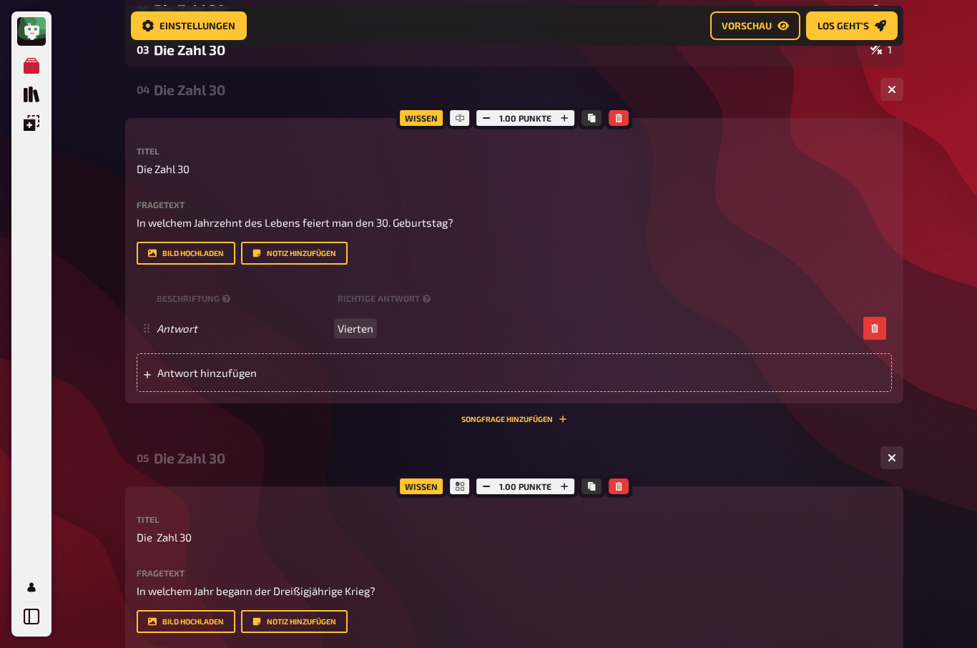
scroll to position [215, 0]
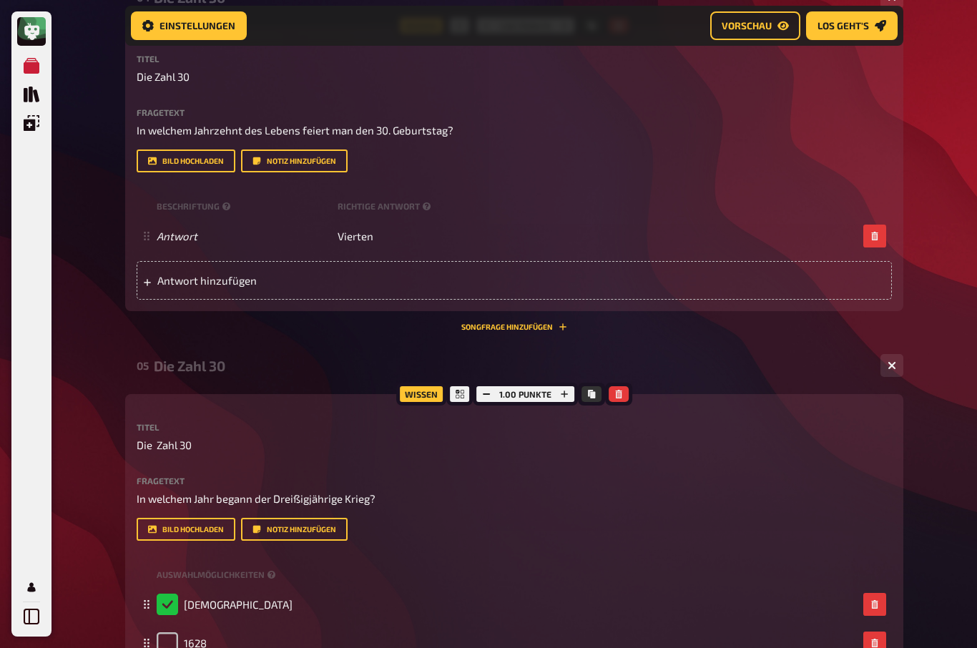
click at [405, 252] on div "Antwort Vierten" at bounding box center [514, 236] width 755 height 39
click at [413, 242] on div "Antwort Vierten" at bounding box center [507, 236] width 701 height 13
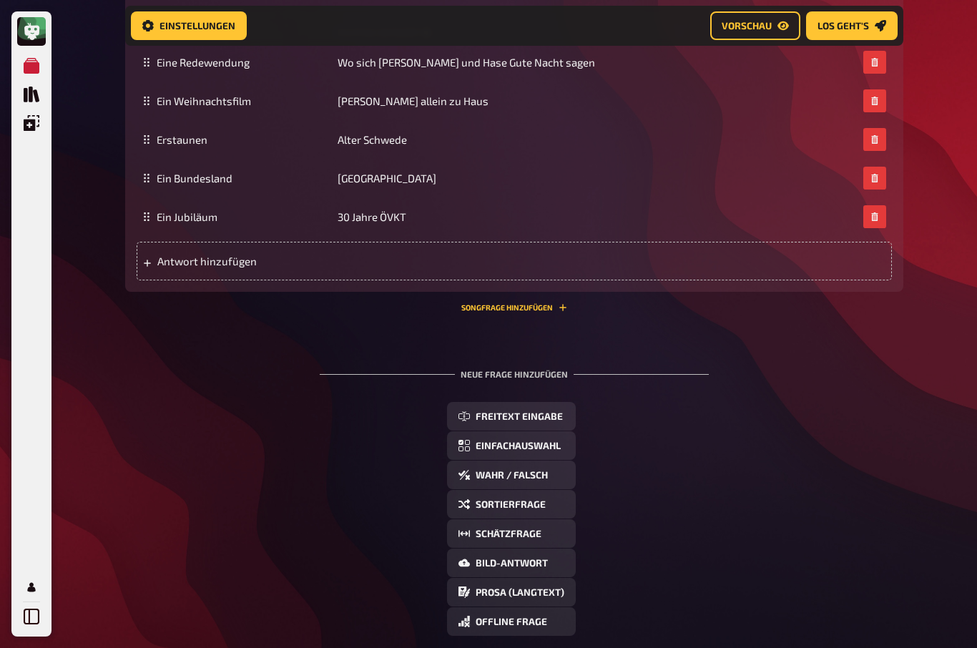
scroll to position [3993, 0]
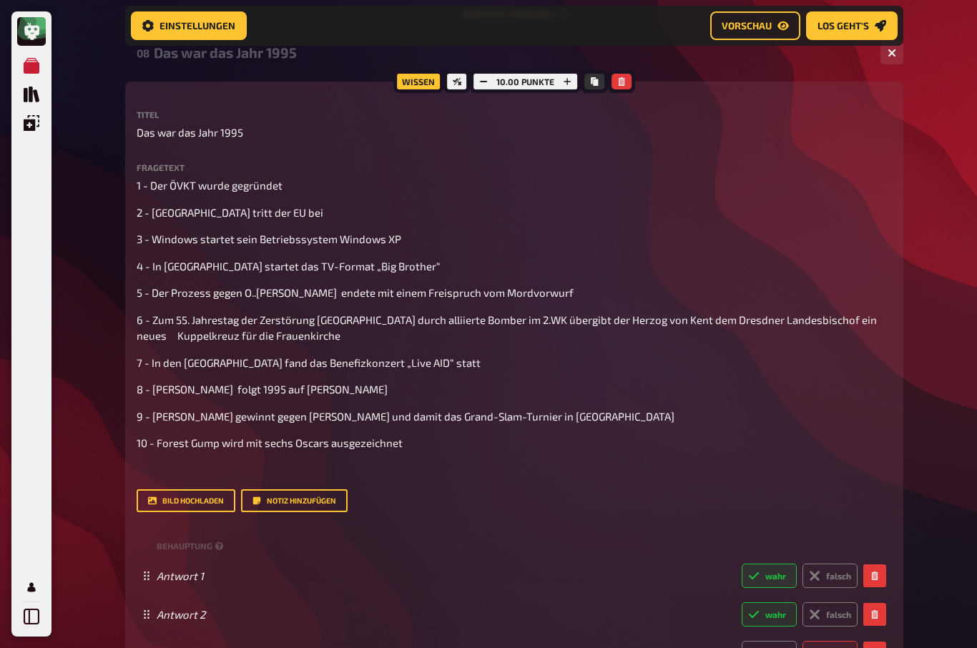
click at [856, 26] on span "Los geht's" at bounding box center [844, 26] width 52 height 10
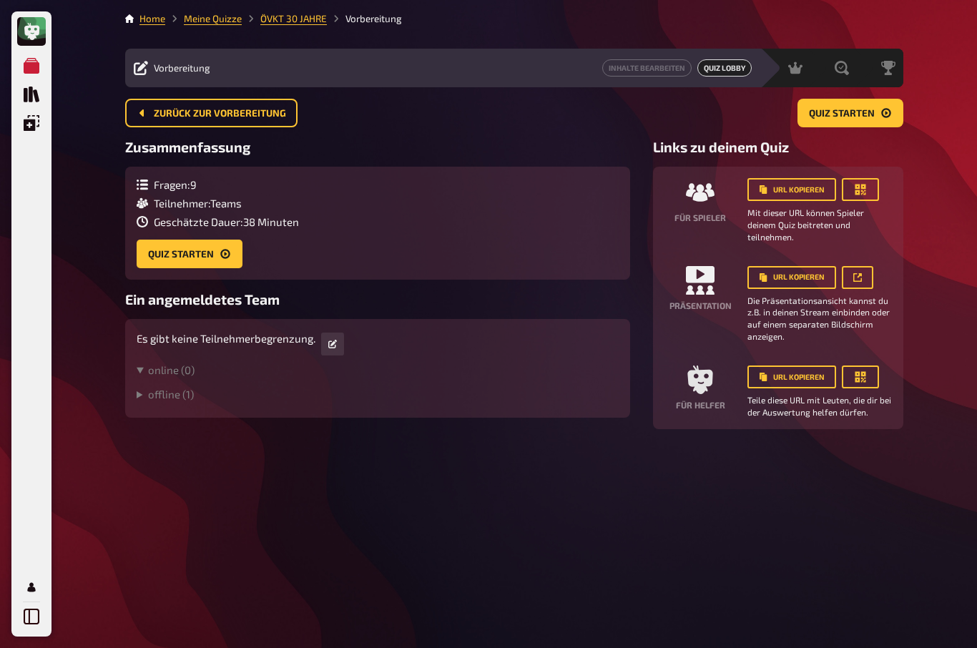
scroll to position [49, 0]
